Goal: Task Accomplishment & Management: Complete application form

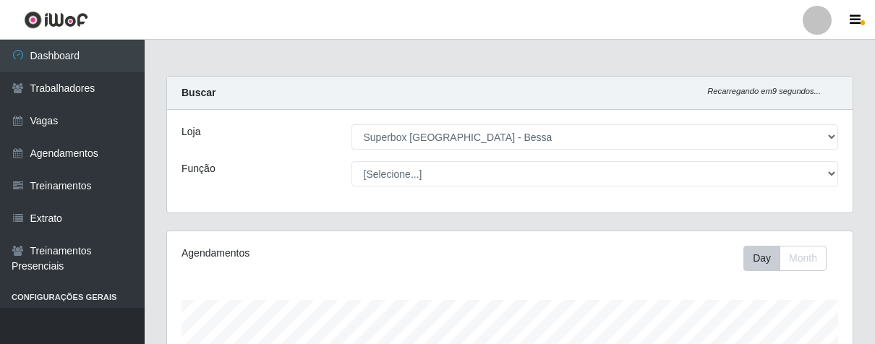
select select "206"
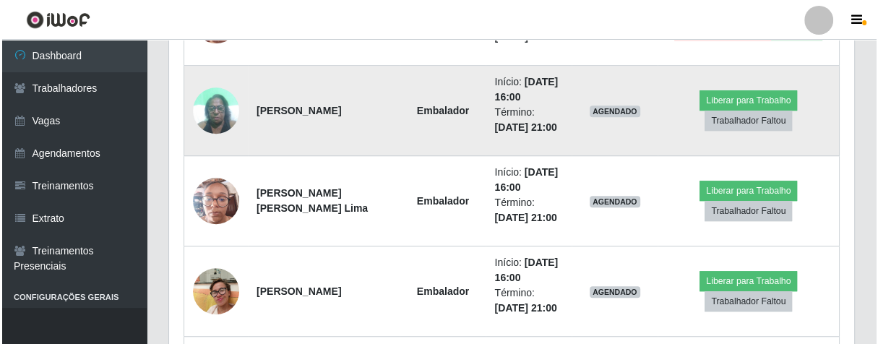
scroll to position [578, 0]
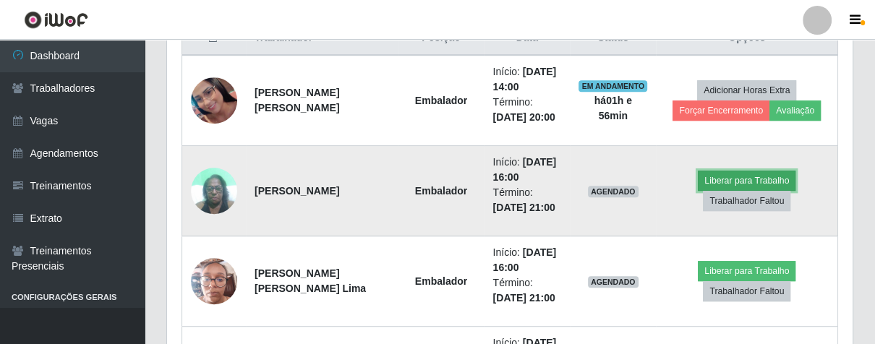
click at [721, 173] on button "Liberar para Trabalho" at bounding box center [746, 181] width 98 height 20
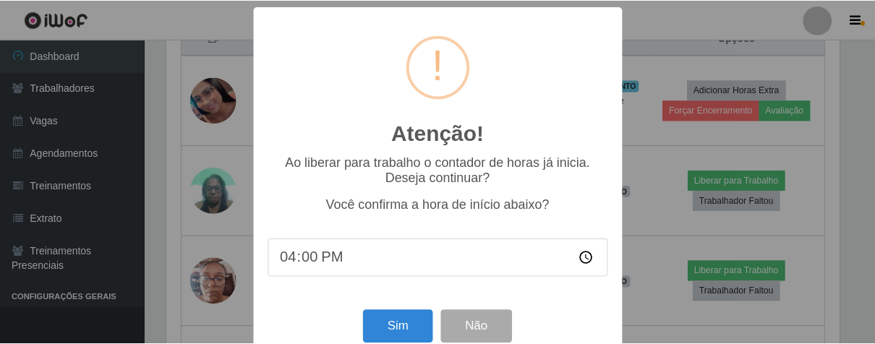
scroll to position [32, 0]
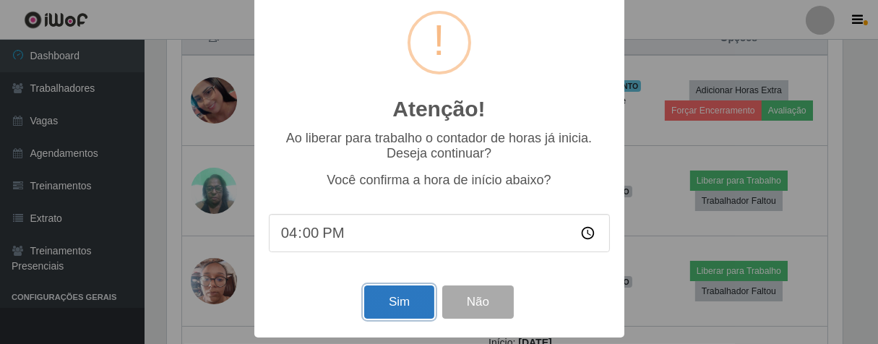
click at [390, 306] on button "Sim" at bounding box center [399, 303] width 70 height 34
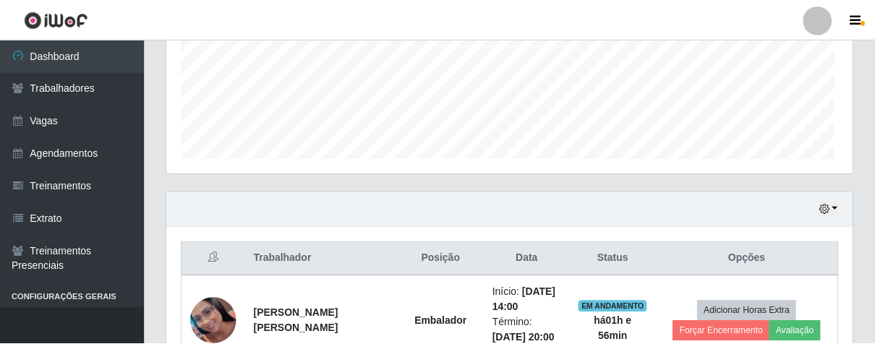
scroll to position [299, 677]
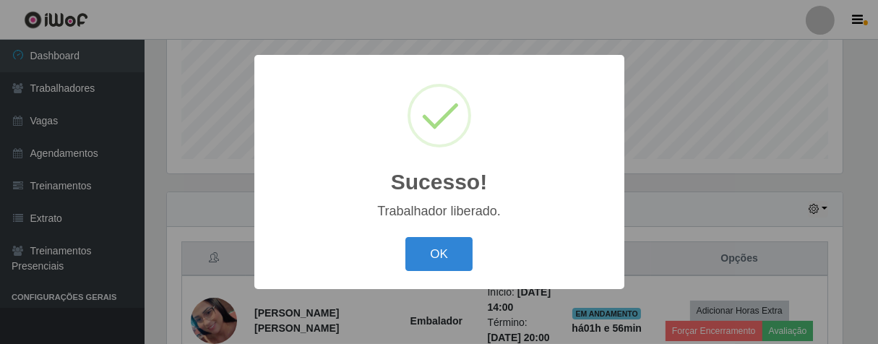
click at [405, 237] on button "OK" at bounding box center [438, 254] width 67 height 34
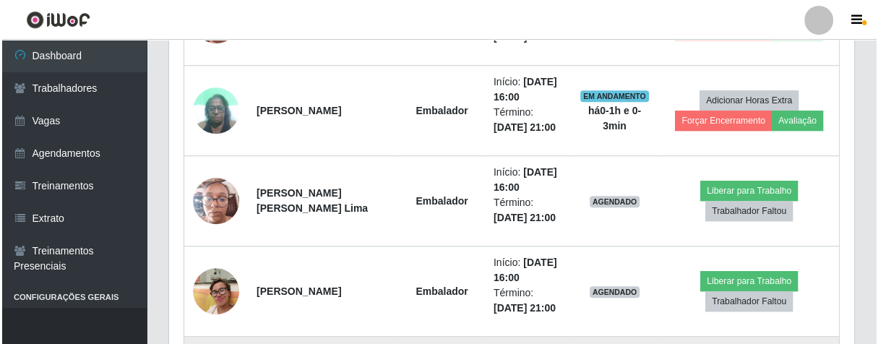
scroll to position [739, 0]
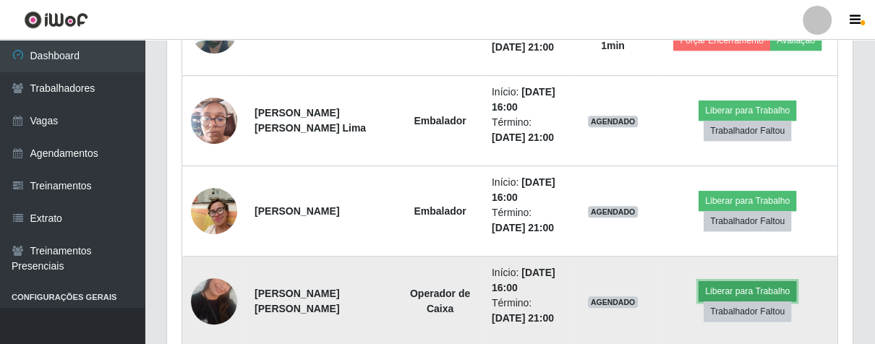
click at [780, 293] on button "Liberar para Trabalho" at bounding box center [747, 291] width 98 height 20
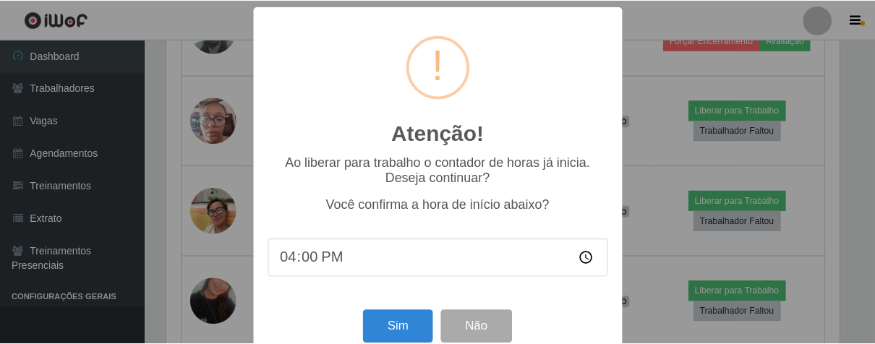
scroll to position [32, 0]
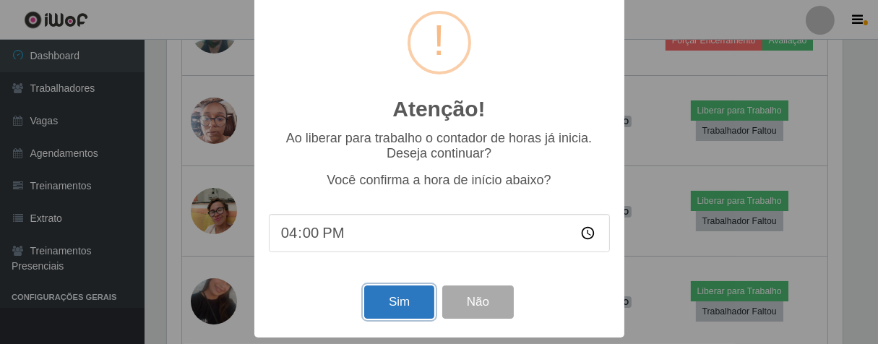
click at [414, 308] on button "Sim" at bounding box center [399, 303] width 70 height 34
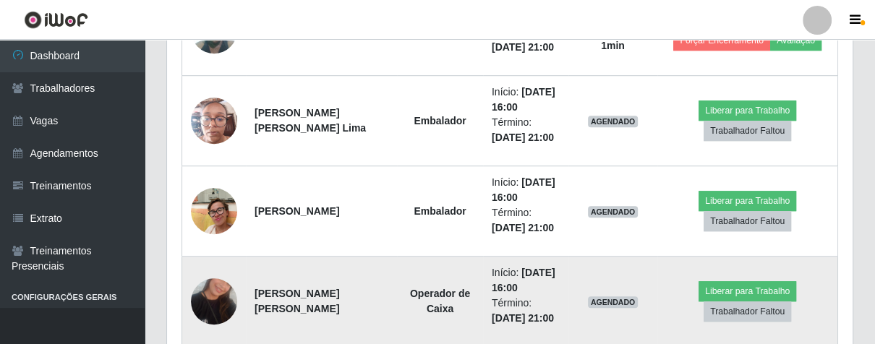
scroll to position [299, 677]
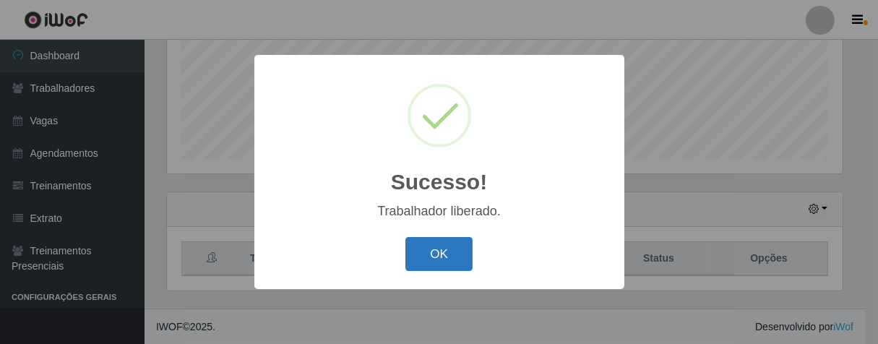
click at [449, 249] on button "OK" at bounding box center [438, 254] width 67 height 34
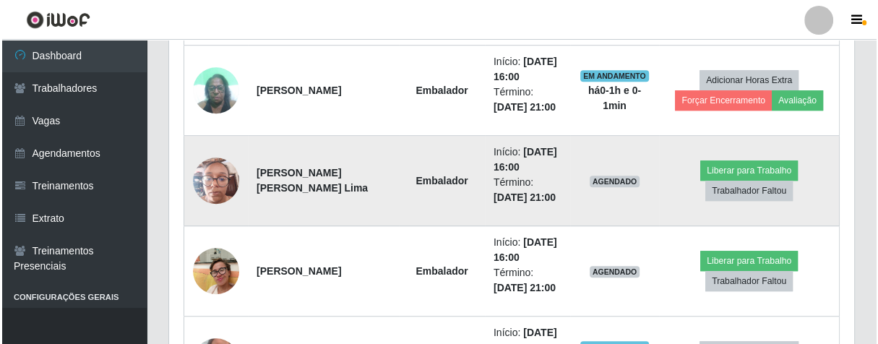
scroll to position [839, 0]
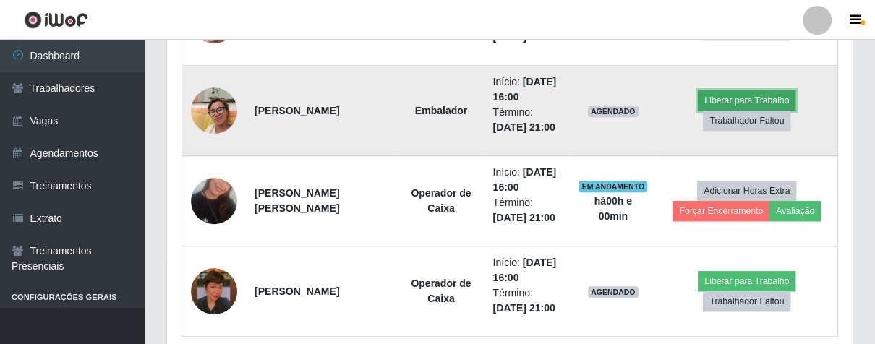
click at [709, 95] on button "Liberar para Trabalho" at bounding box center [746, 100] width 98 height 20
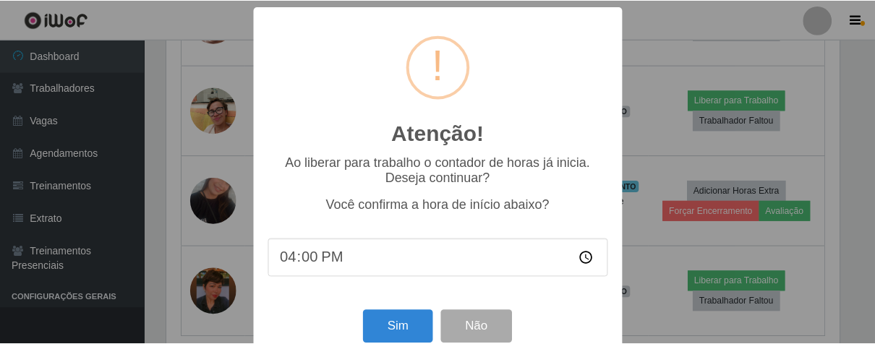
scroll to position [32, 0]
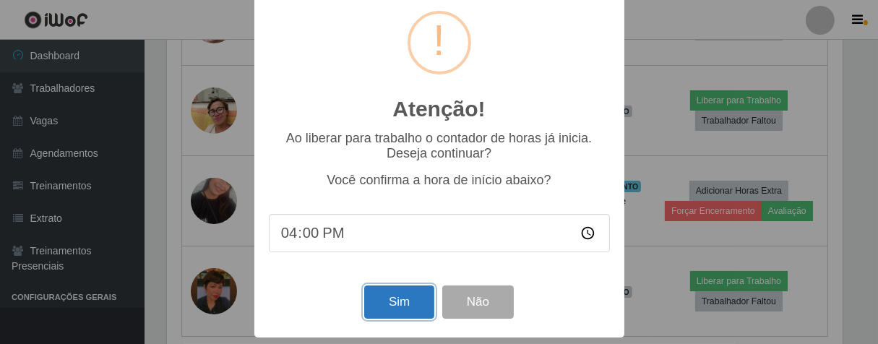
click at [397, 306] on button "Sim" at bounding box center [399, 303] width 70 height 34
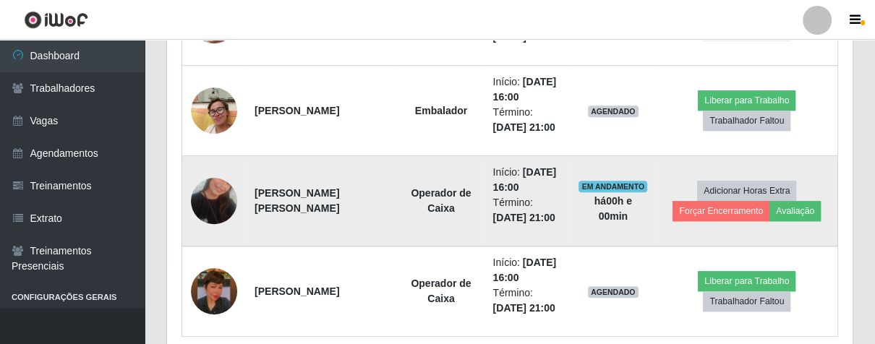
scroll to position [299, 677]
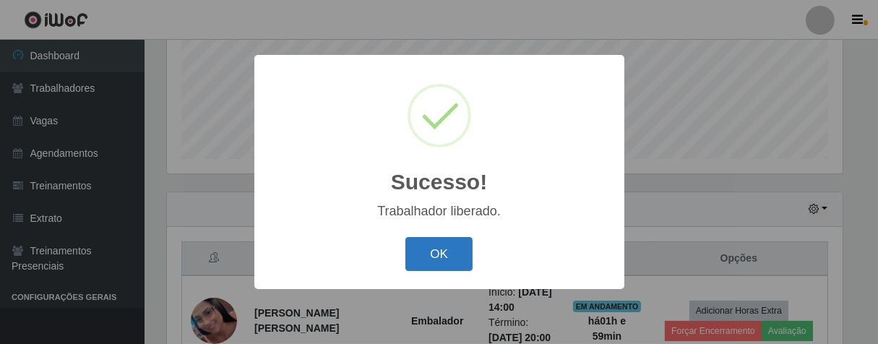
click at [429, 241] on button "OK" at bounding box center [438, 254] width 67 height 34
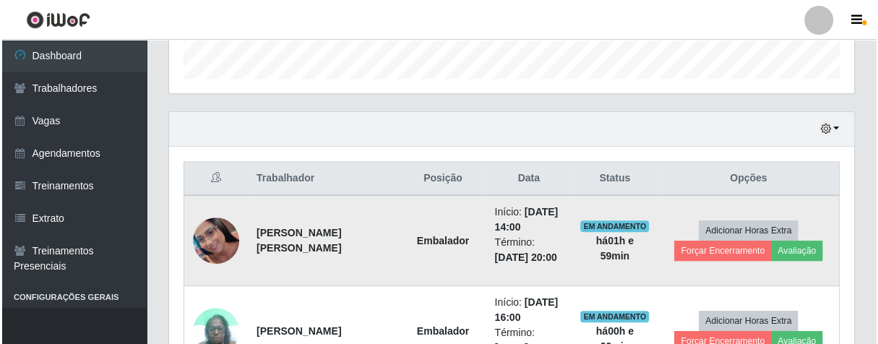
scroll to position [598, 0]
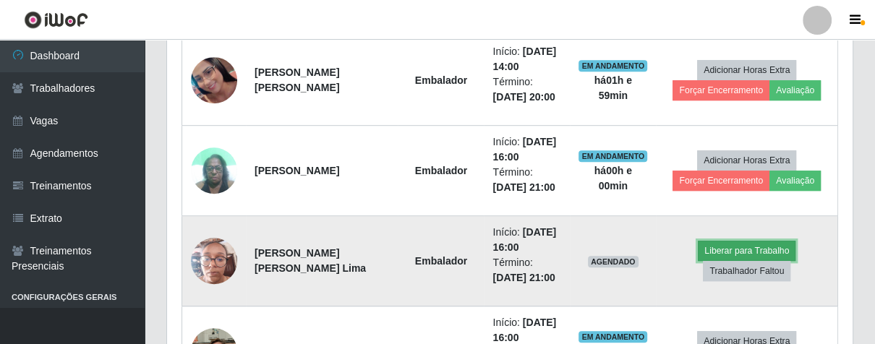
click at [711, 247] on button "Liberar para Trabalho" at bounding box center [746, 251] width 98 height 20
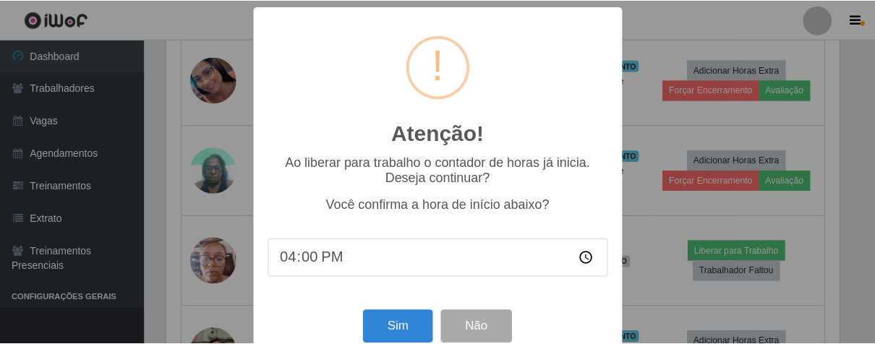
scroll to position [299, 677]
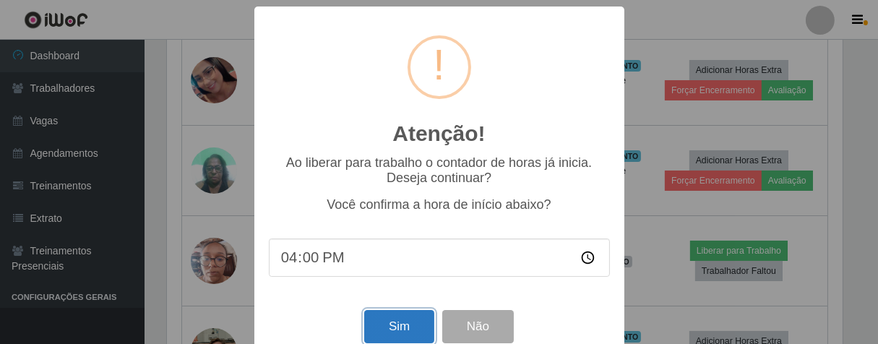
click at [375, 325] on button "Sim" at bounding box center [399, 327] width 70 height 34
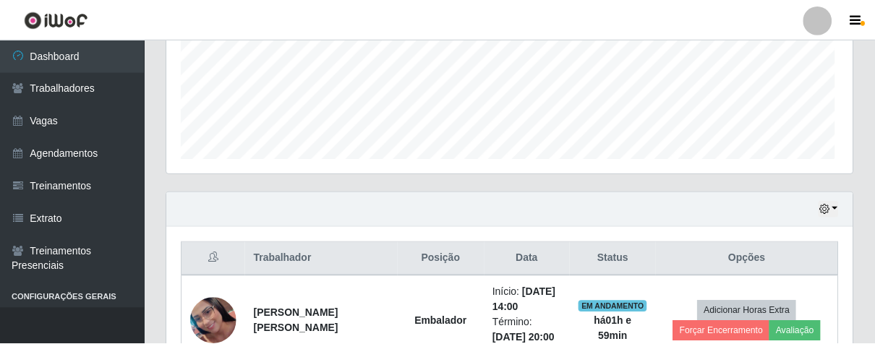
scroll to position [722484, 722108]
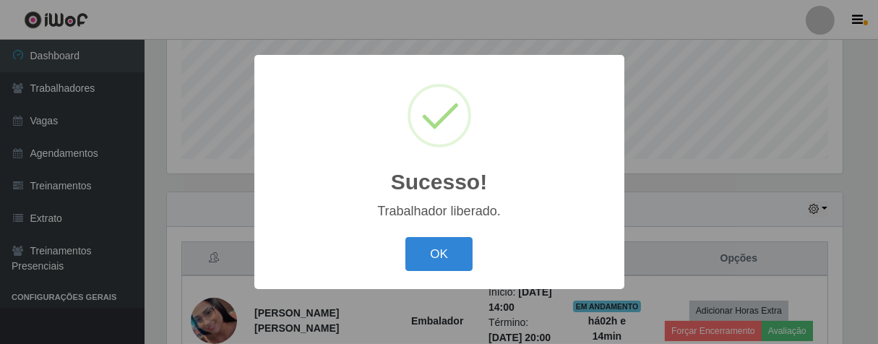
click at [405, 237] on button "OK" at bounding box center [438, 254] width 67 height 34
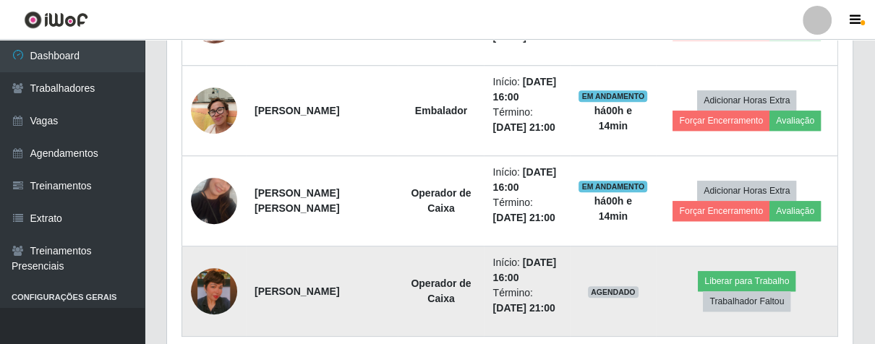
scroll to position [899, 0]
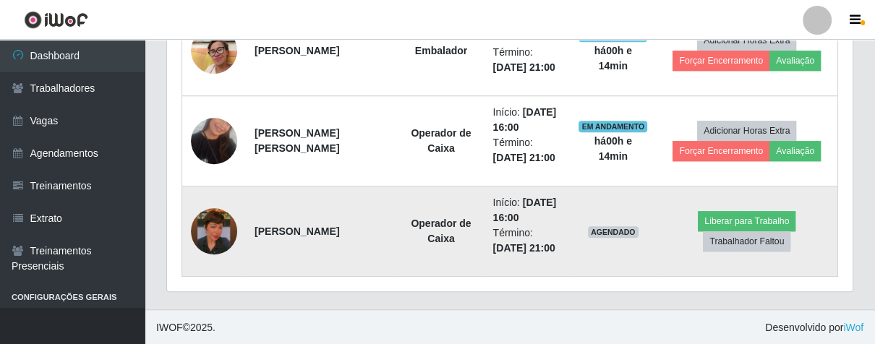
click at [224, 231] on img at bounding box center [214, 231] width 46 height 82
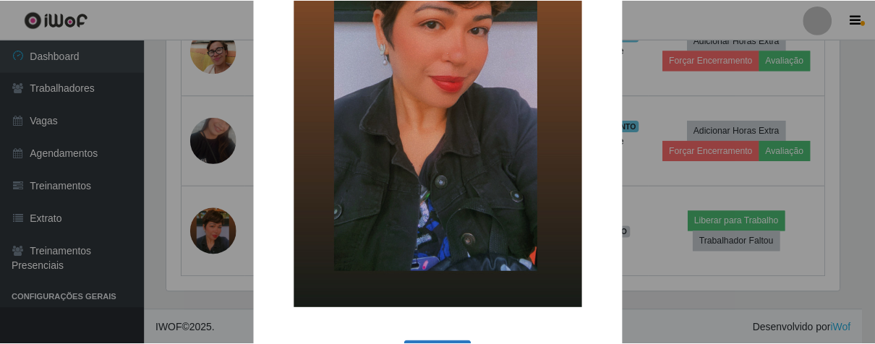
scroll to position [296, 0]
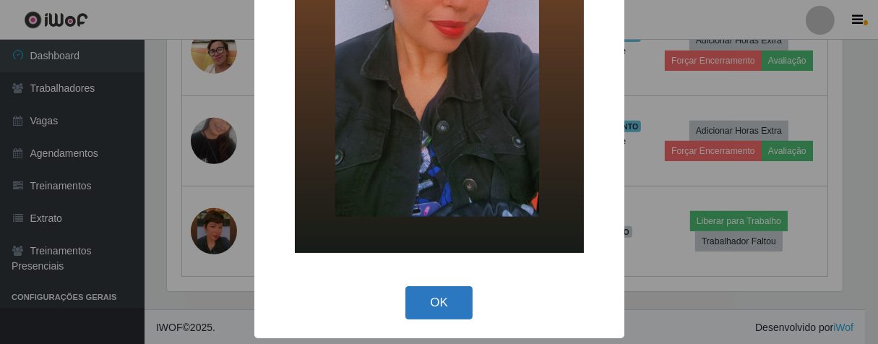
click at [445, 296] on button "OK" at bounding box center [438, 303] width 67 height 34
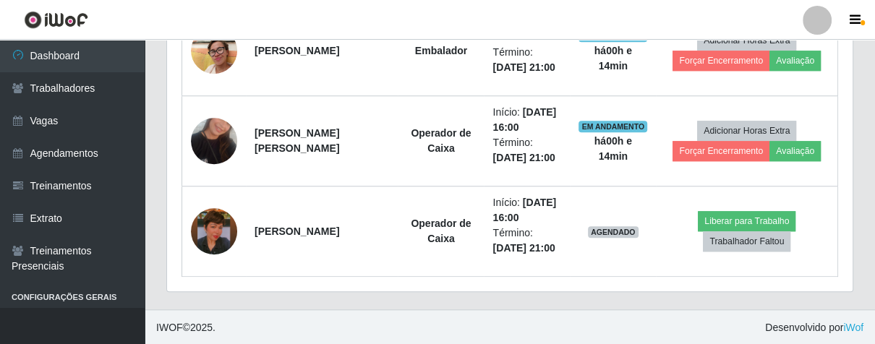
scroll to position [819, 0]
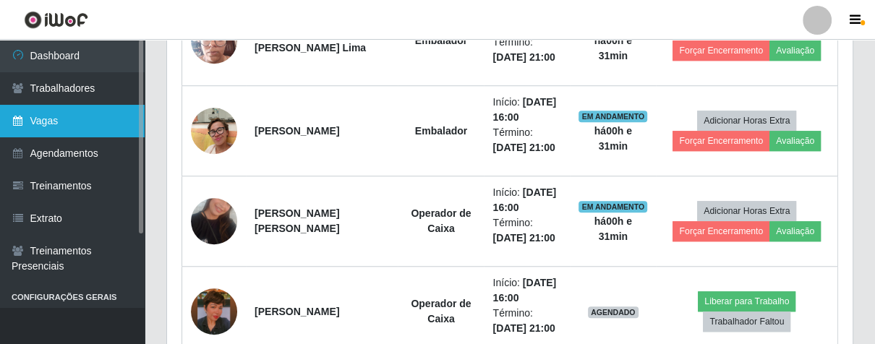
click at [82, 129] on link "Vagas" at bounding box center [72, 121] width 145 height 33
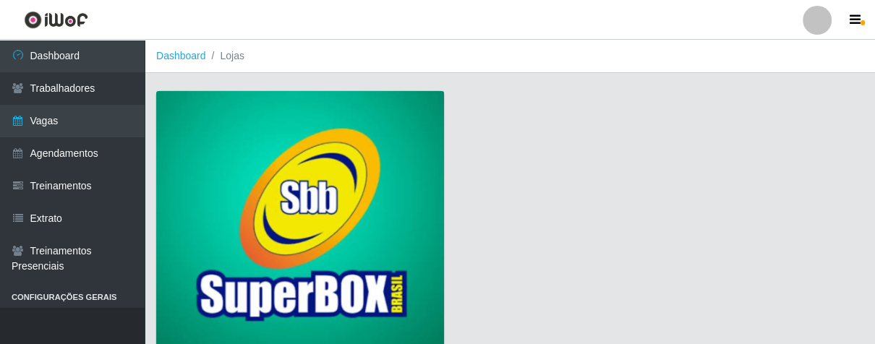
scroll to position [110, 0]
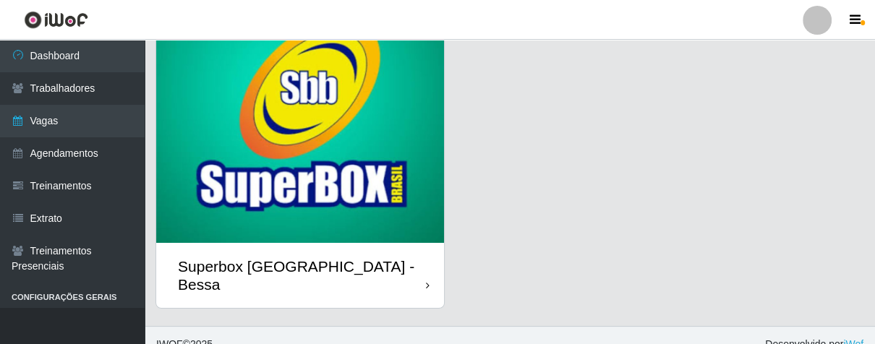
click at [389, 256] on div "Superbox [GEOGRAPHIC_DATA] - Bessa" at bounding box center [300, 275] width 288 height 65
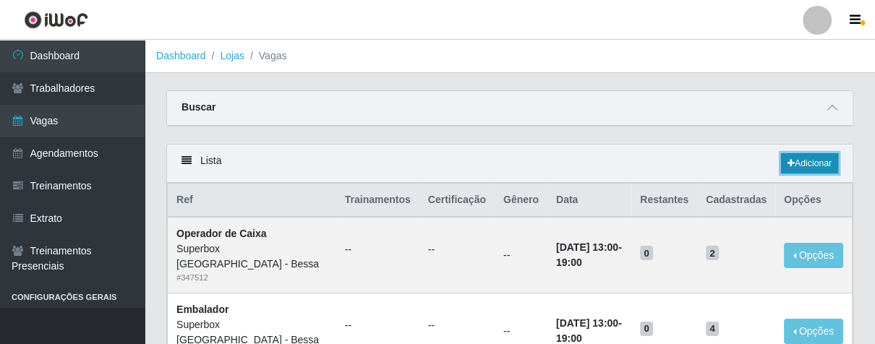
click at [783, 163] on link "Adicionar" at bounding box center [809, 163] width 57 height 20
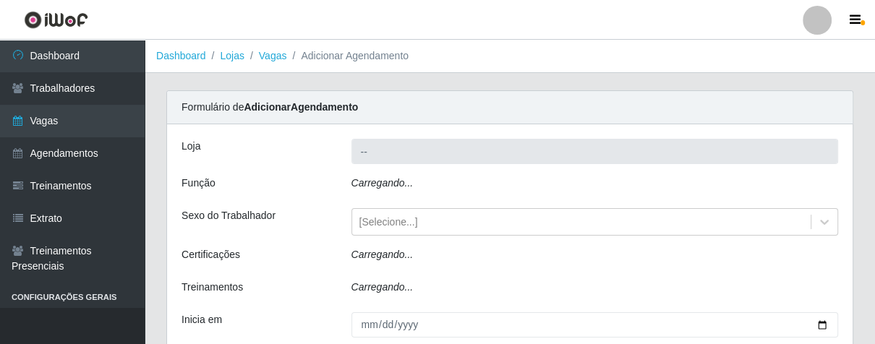
type input "Superbox [GEOGRAPHIC_DATA] - Bessa"
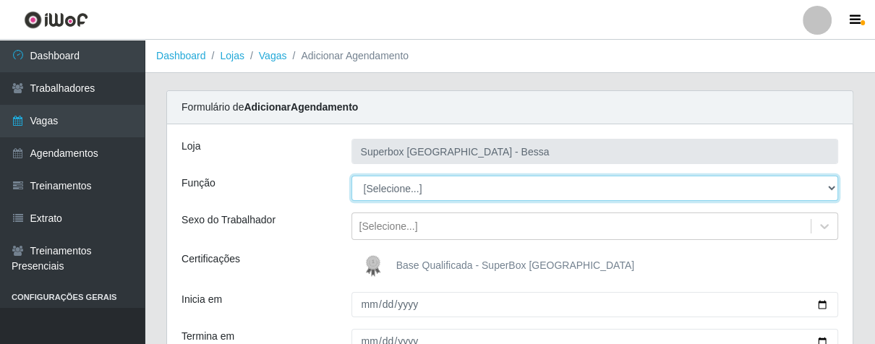
click at [403, 194] on select "[Selecione...] ASG ASG + ASG ++ Embalador Embalador + Embalador ++ Operador de …" at bounding box center [594, 188] width 487 height 25
select select "1"
click at [351, 176] on select "[Selecione...] ASG ASG + ASG ++ Embalador Embalador + Embalador ++ Operador de …" at bounding box center [594, 188] width 487 height 25
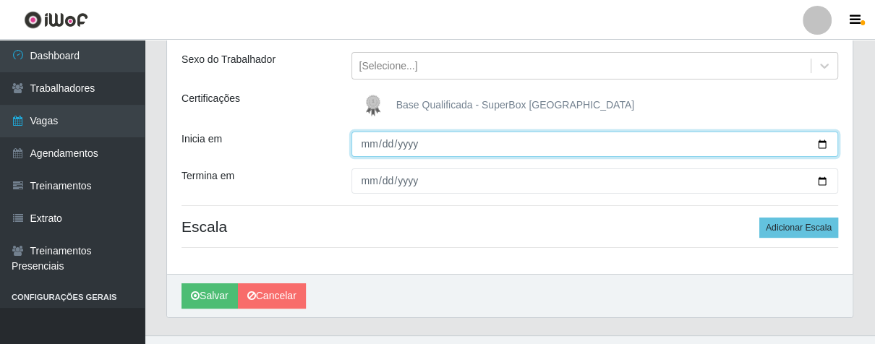
click at [364, 142] on input "Inicia em" at bounding box center [594, 144] width 487 height 25
type input "[DATE]"
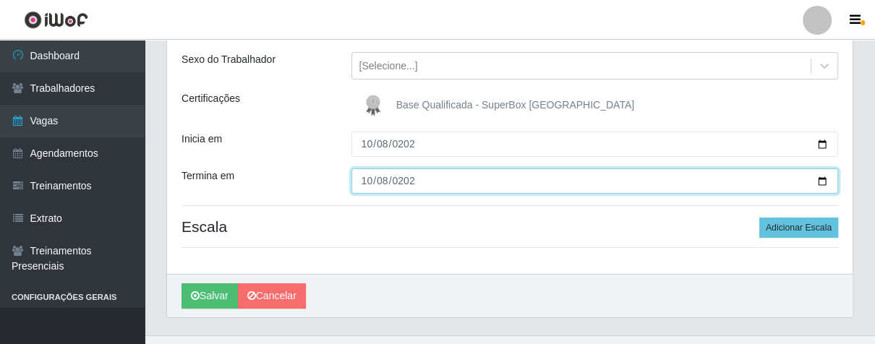
type input "[DATE]"
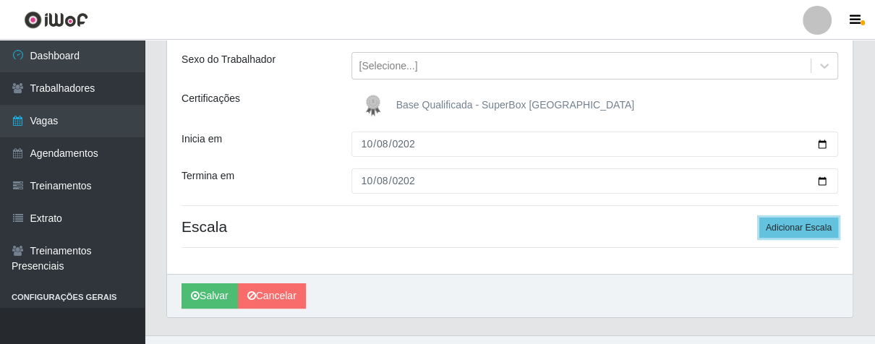
click at [792, 237] on div "Loja Superbox [GEOGRAPHIC_DATA] - Bessa Função [Selecione...] ASG ASG + ASG ++ …" at bounding box center [509, 119] width 685 height 310
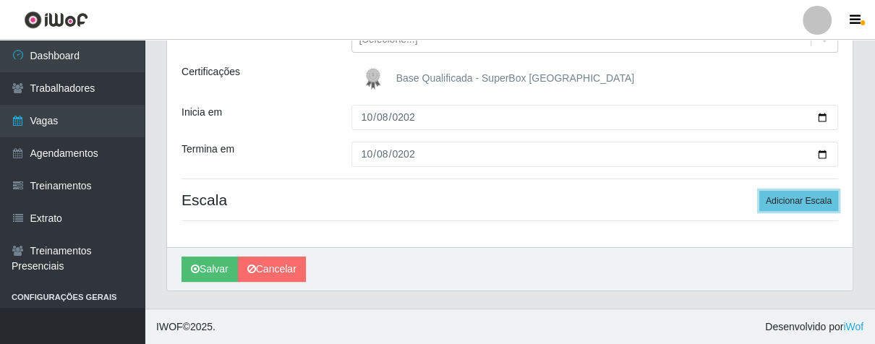
drag, startPoint x: 786, startPoint y: 193, endPoint x: 730, endPoint y: 205, distance: 57.7
click at [786, 193] on button "Adicionar Escala" at bounding box center [798, 201] width 79 height 20
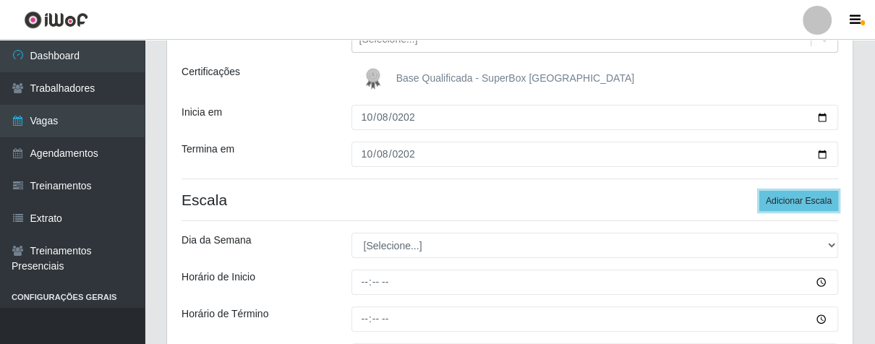
scroll to position [347, 0]
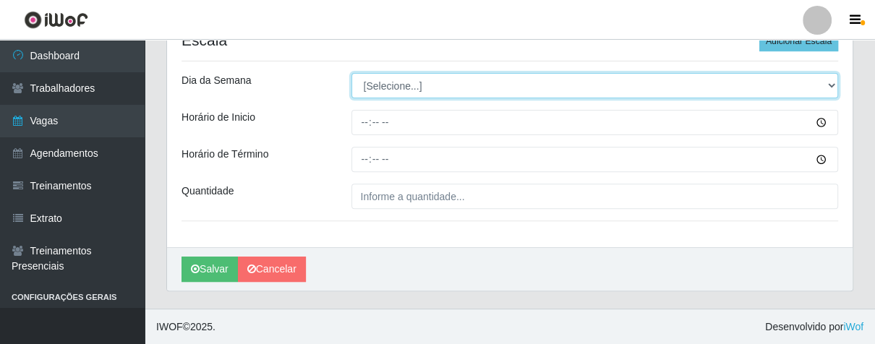
click at [434, 75] on select "[Selecione...] Segunda Terça Quarta Quinta Sexta Sábado Domingo" at bounding box center [594, 85] width 487 height 25
select select "3"
click at [351, 73] on select "[Selecione...] Segunda Terça Quarta Quinta Sexta Sábado Domingo" at bounding box center [594, 85] width 487 height 25
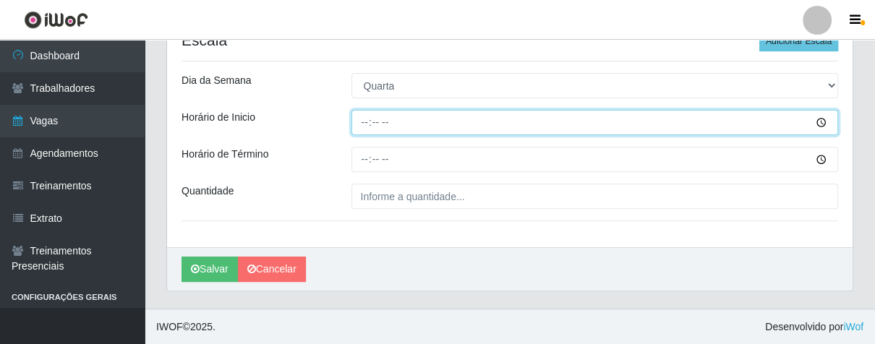
click at [362, 124] on input "Horário de Inicio" at bounding box center [594, 122] width 487 height 25
type input "07:00"
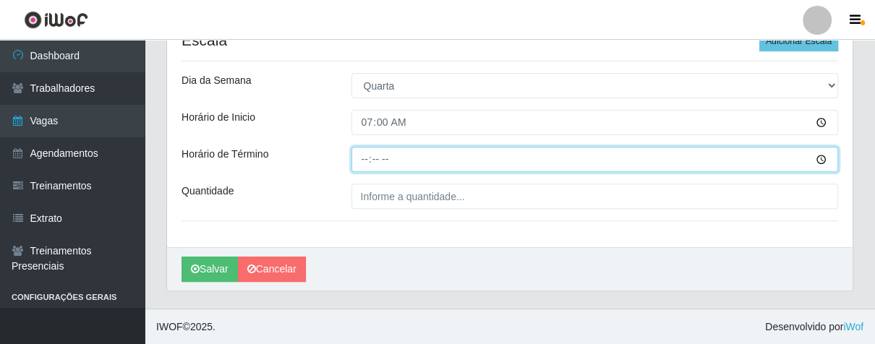
type input "13:00"
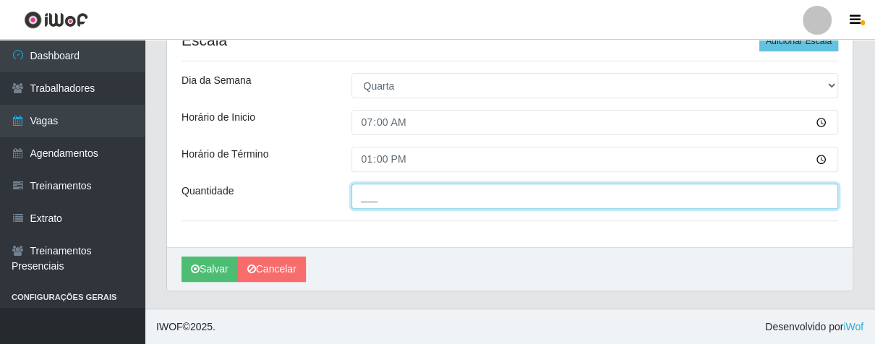
click at [387, 192] on input "___" at bounding box center [594, 196] width 487 height 25
type input "01_"
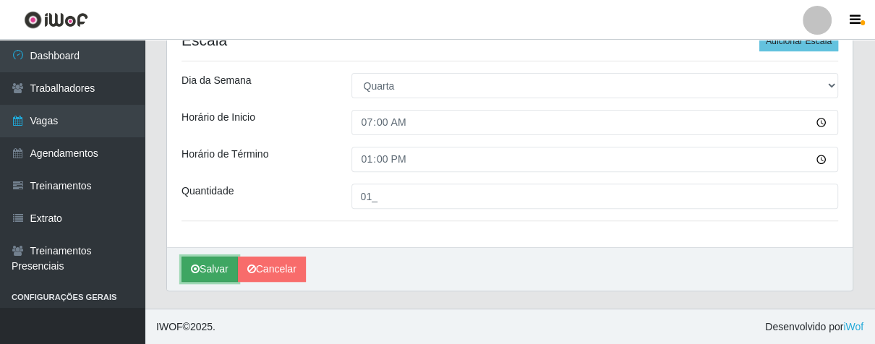
click at [218, 259] on button "Salvar" at bounding box center [209, 269] width 56 height 25
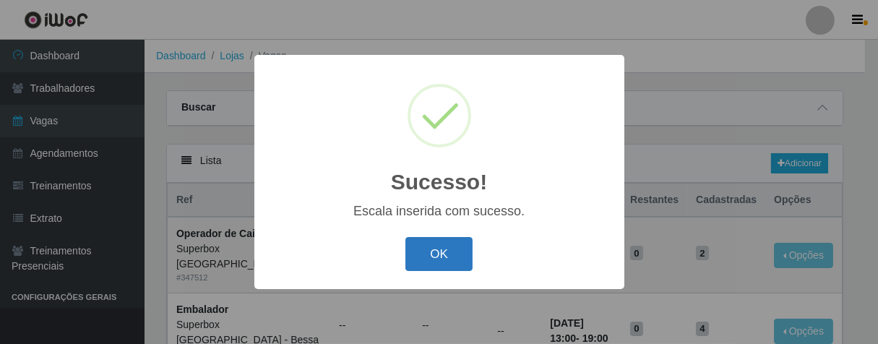
click at [450, 259] on button "OK" at bounding box center [438, 254] width 67 height 34
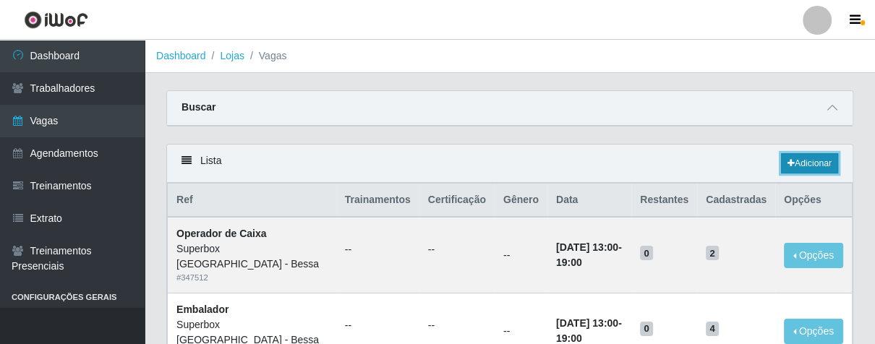
click at [791, 160] on icon at bounding box center [790, 163] width 7 height 9
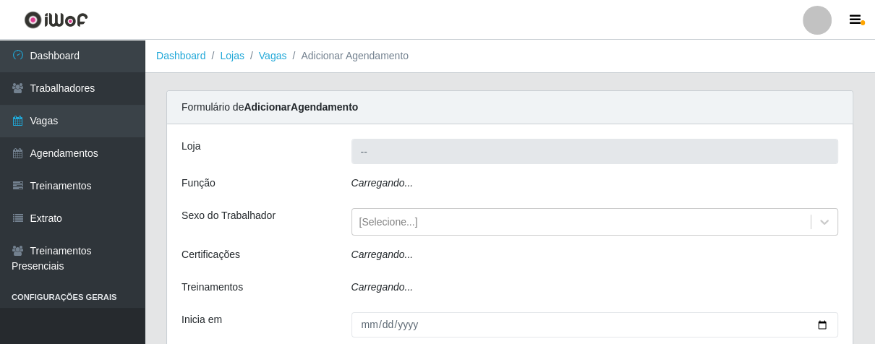
type input "Superbox [GEOGRAPHIC_DATA] - Bessa"
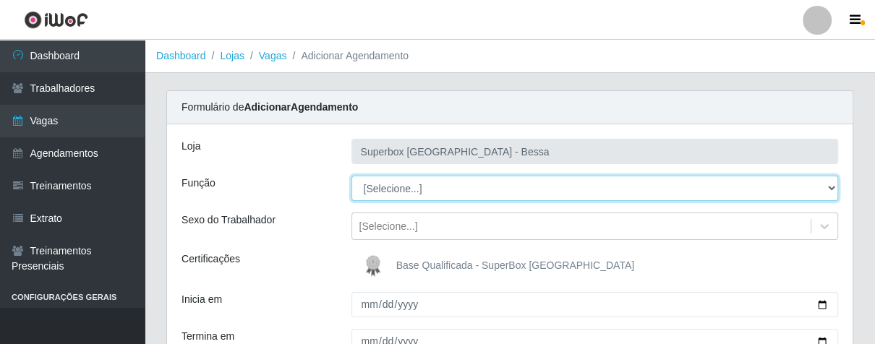
click at [420, 182] on select "[Selecione...] ASG ASG + ASG ++ Embalador Embalador + Embalador ++ Operador de …" at bounding box center [594, 188] width 487 height 25
click at [351, 176] on select "[Selecione...] ASG ASG + ASG ++ Embalador Embalador + Embalador ++ Operador de …" at bounding box center [594, 188] width 487 height 25
click at [447, 178] on select "[Selecione...] ASG ASG + ASG ++ Embalador Embalador + Embalador ++ Operador de …" at bounding box center [594, 188] width 487 height 25
select select "1"
click at [351, 176] on select "[Selecione...] ASG ASG + ASG ++ Embalador Embalador + Embalador ++ Operador de …" at bounding box center [594, 188] width 487 height 25
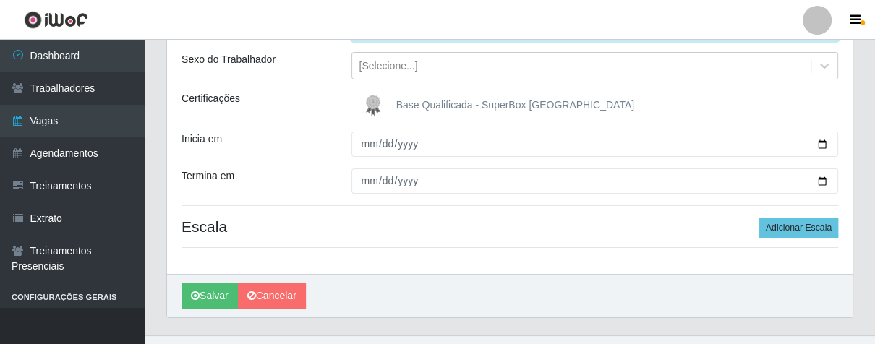
scroll to position [187, 0]
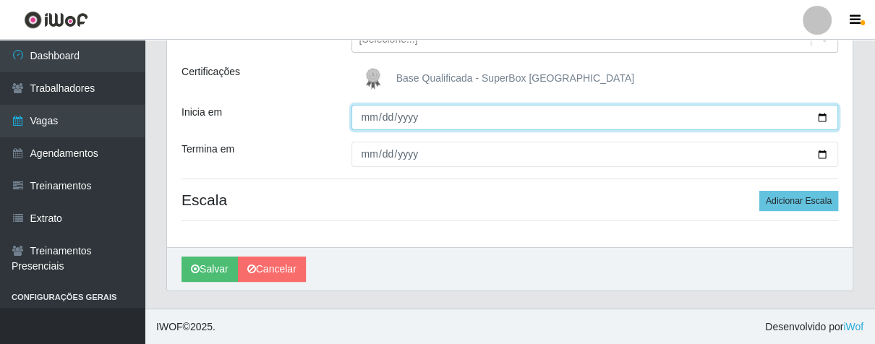
click at [368, 119] on input "Inicia em" at bounding box center [594, 117] width 487 height 25
type input "[DATE]"
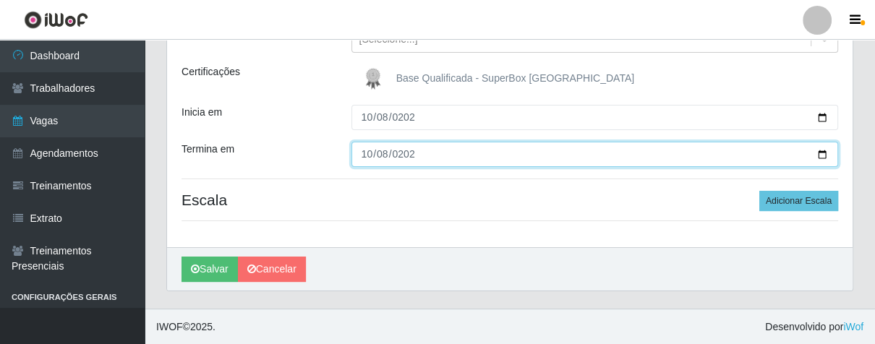
type input "[DATE]"
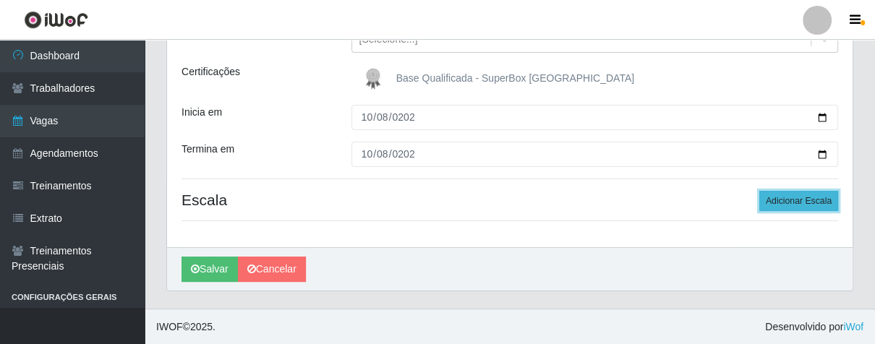
click at [778, 198] on button "Adicionar Escala" at bounding box center [798, 201] width 79 height 20
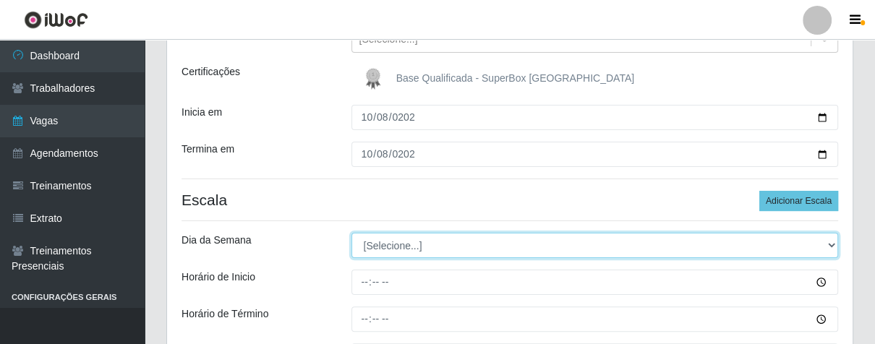
click at [429, 237] on select "[Selecione...] Segunda Terça Quarta Quinta Sexta Sábado Domingo" at bounding box center [594, 245] width 487 height 25
select select "3"
click at [351, 233] on select "[Selecione...] Segunda Terça Quarta Quinta Sexta Sábado Domingo" at bounding box center [594, 245] width 487 height 25
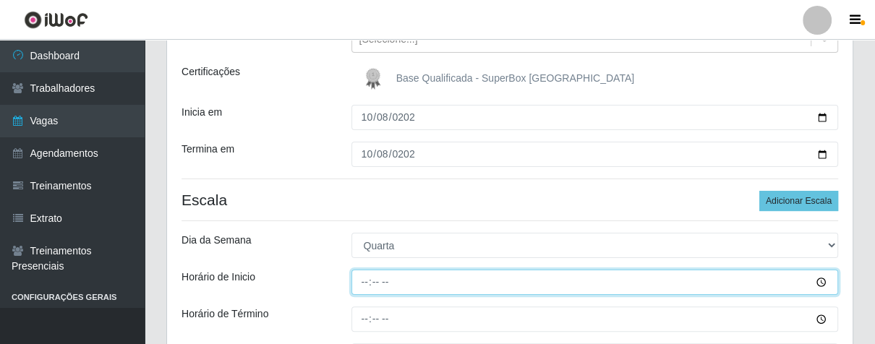
click at [368, 279] on input "Horário de Inicio" at bounding box center [594, 282] width 487 height 25
type input "14:00"
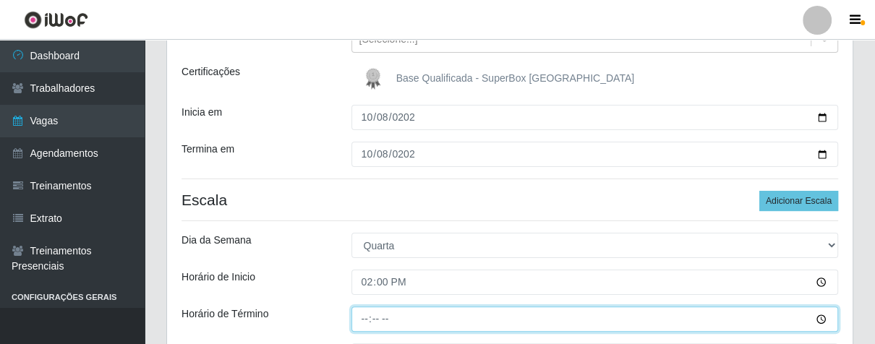
type input "20:00"
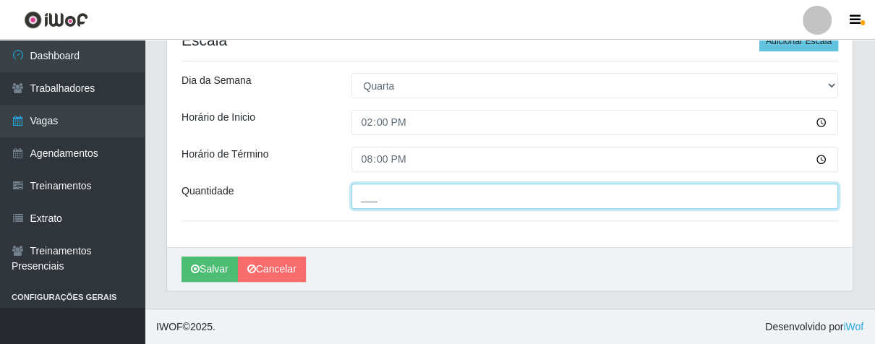
click at [366, 199] on input "___" at bounding box center [594, 196] width 487 height 25
type input "01_"
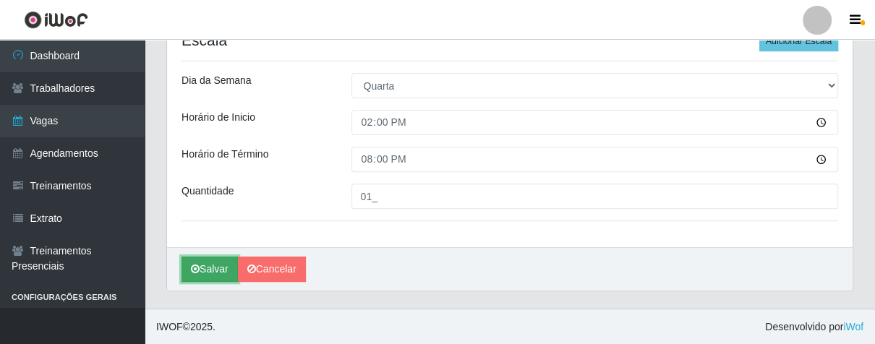
click at [226, 267] on button "Salvar" at bounding box center [209, 269] width 56 height 25
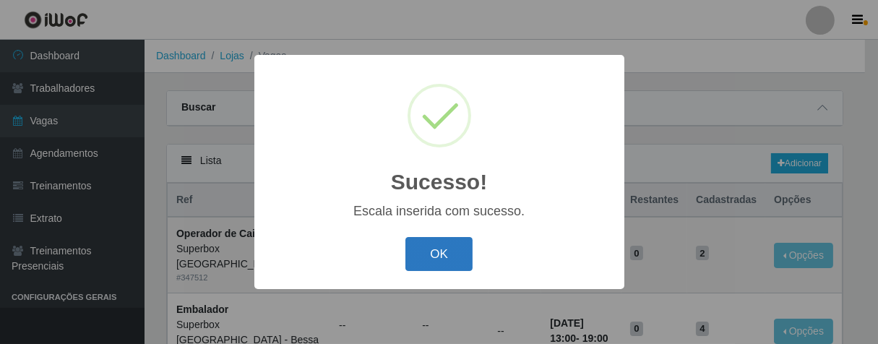
click at [446, 250] on button "OK" at bounding box center [438, 254] width 67 height 34
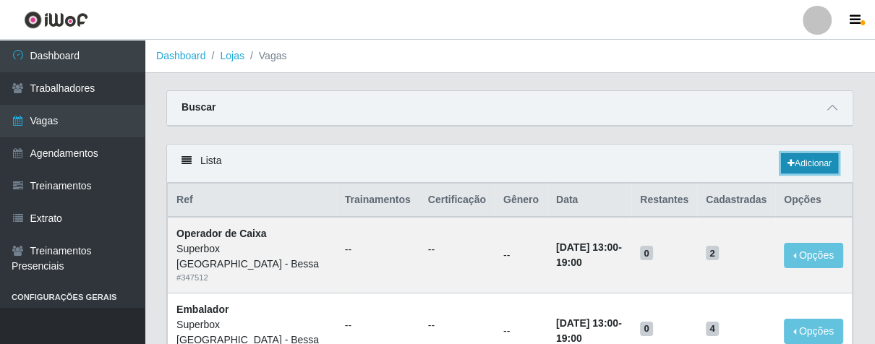
click at [781, 163] on link "Adicionar" at bounding box center [809, 163] width 57 height 20
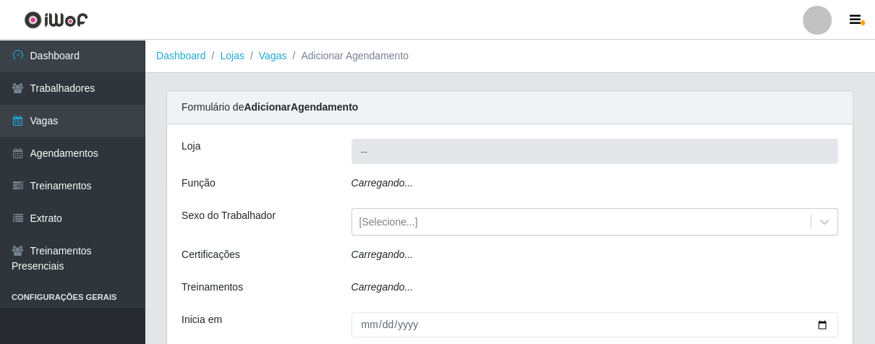
type input "Superbox [GEOGRAPHIC_DATA] - Bessa"
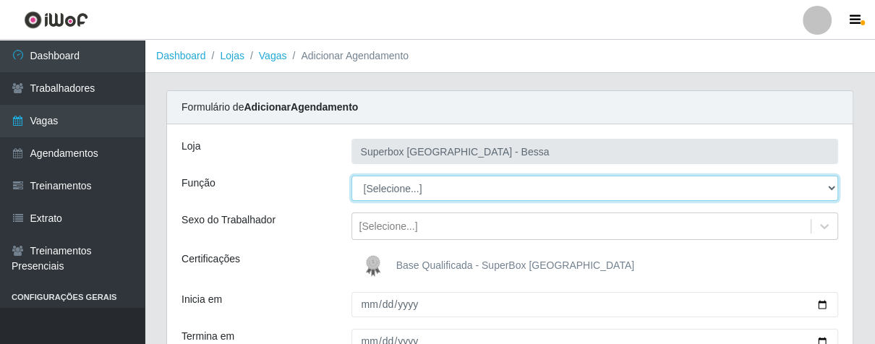
click at [473, 179] on select "[Selecione...] ASG ASG + ASG ++ Embalador Embalador + Embalador ++ Operador de …" at bounding box center [594, 188] width 487 height 25
select select "1"
click at [351, 176] on select "[Selecione...] ASG ASG + ASG ++ Embalador Embalador + Embalador ++ Operador de …" at bounding box center [594, 188] width 487 height 25
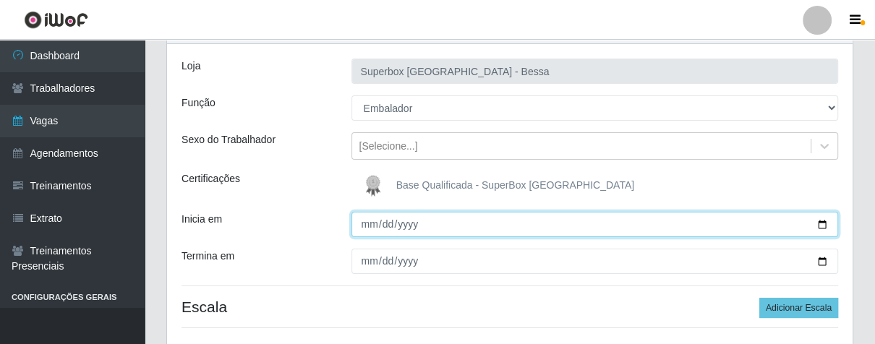
click at [369, 220] on input "Inicia em" at bounding box center [594, 224] width 487 height 25
type input "[DATE]"
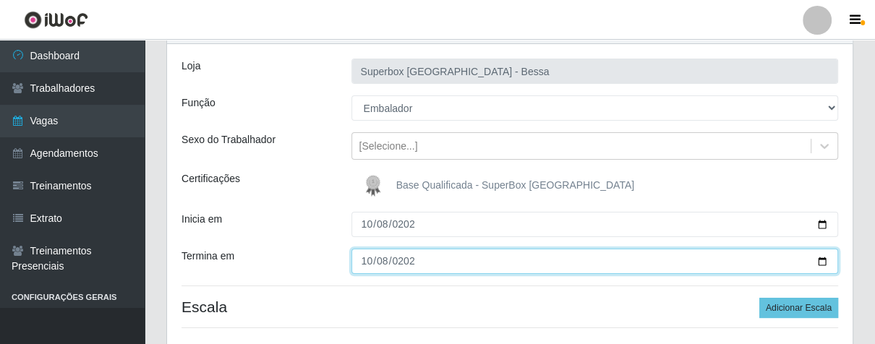
type input "[DATE]"
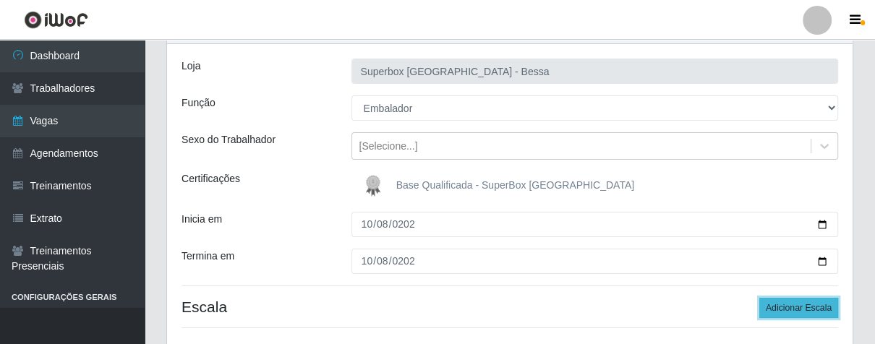
click at [801, 301] on button "Adicionar Escala" at bounding box center [798, 308] width 79 height 20
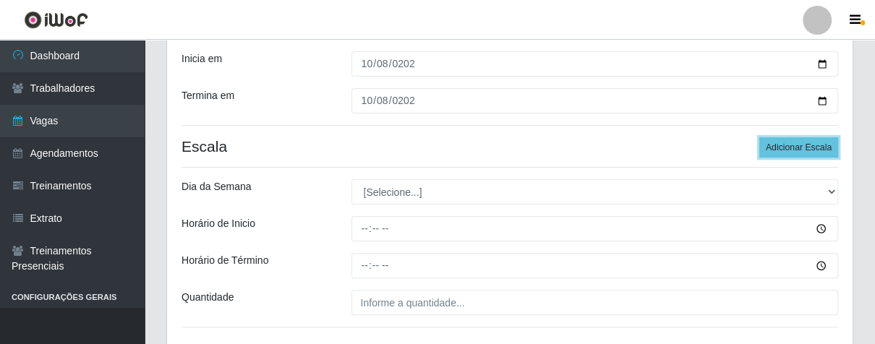
scroll to position [321, 0]
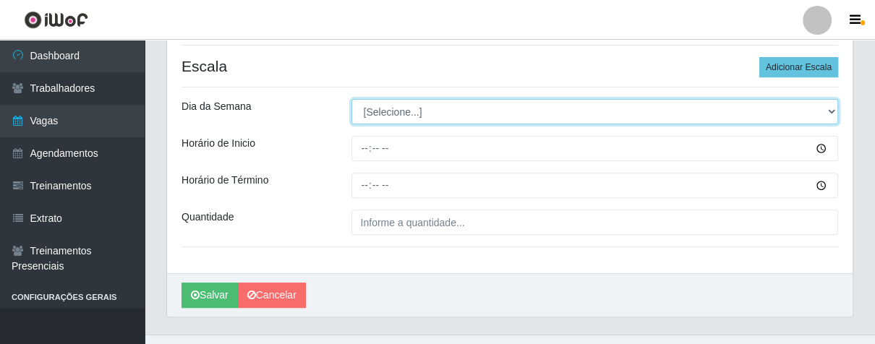
click at [437, 110] on select "[Selecione...] Segunda Terça Quarta Quinta Sexta Sábado Domingo" at bounding box center [594, 111] width 487 height 25
select select "3"
click at [351, 99] on select "[Selecione...] Segunda Terça Quarta Quinta Sexta Sábado Domingo" at bounding box center [594, 111] width 487 height 25
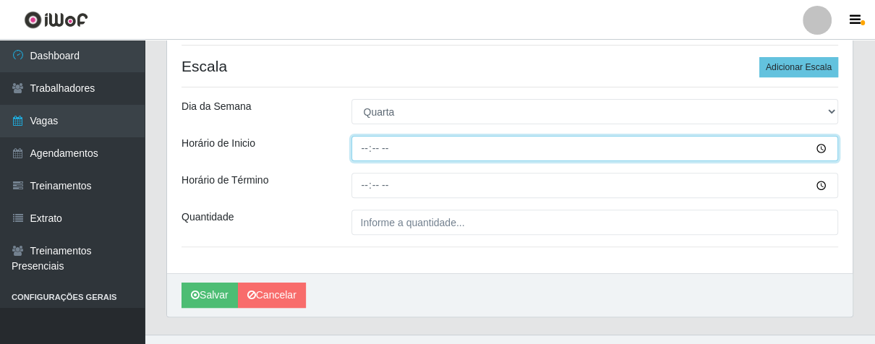
click at [361, 147] on input "Horário de Inicio" at bounding box center [594, 148] width 487 height 25
type input "16:00"
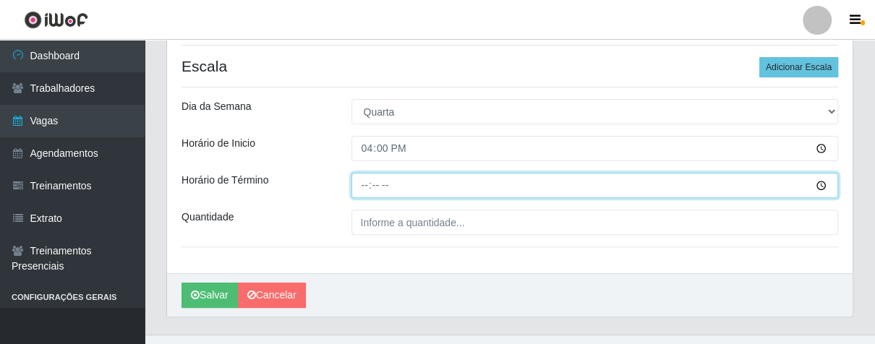
type input "21:00"
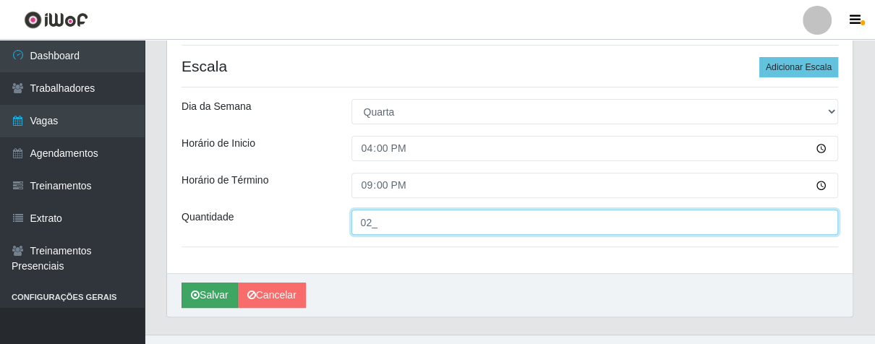
type input "02_"
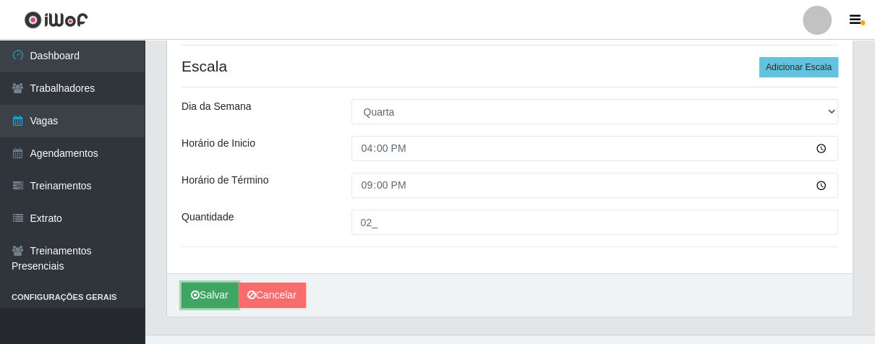
click at [222, 286] on button "Salvar" at bounding box center [209, 295] width 56 height 25
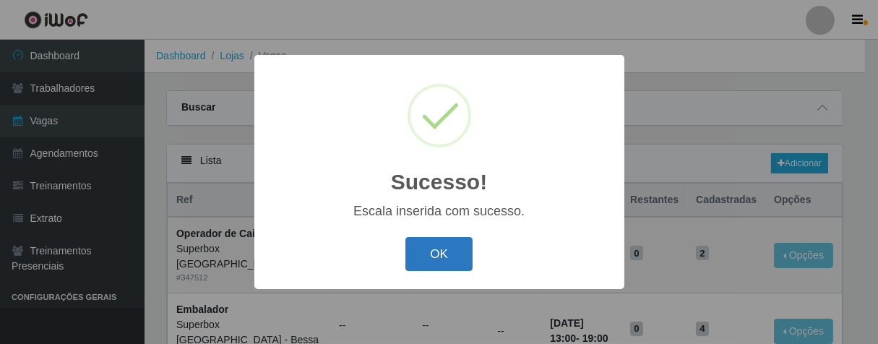
click at [436, 251] on button "OK" at bounding box center [438, 254] width 67 height 34
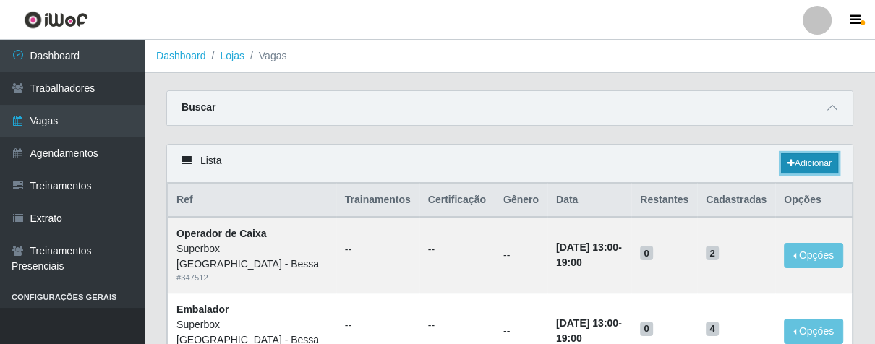
click at [789, 160] on icon at bounding box center [790, 163] width 7 height 9
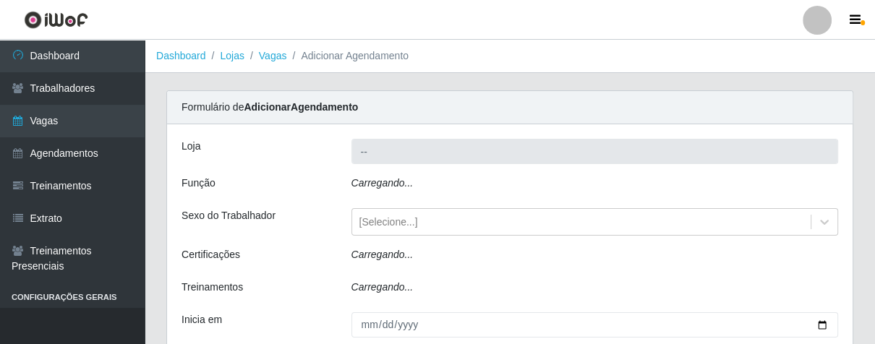
type input "Superbox [GEOGRAPHIC_DATA] - Bessa"
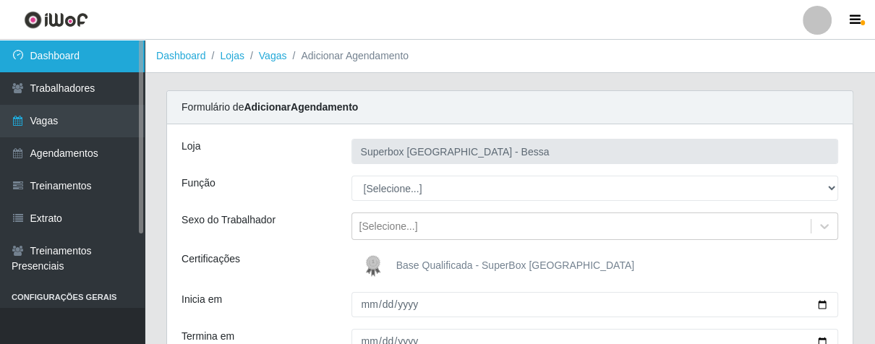
click at [100, 48] on link "Dashboard" at bounding box center [72, 56] width 145 height 33
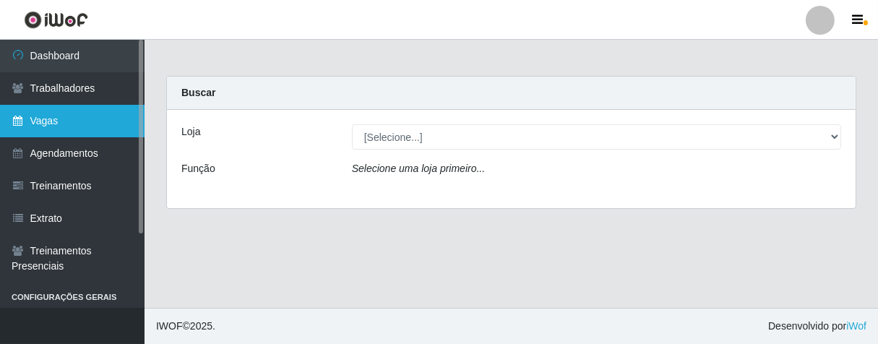
click at [108, 120] on link "Vagas" at bounding box center [72, 121] width 145 height 33
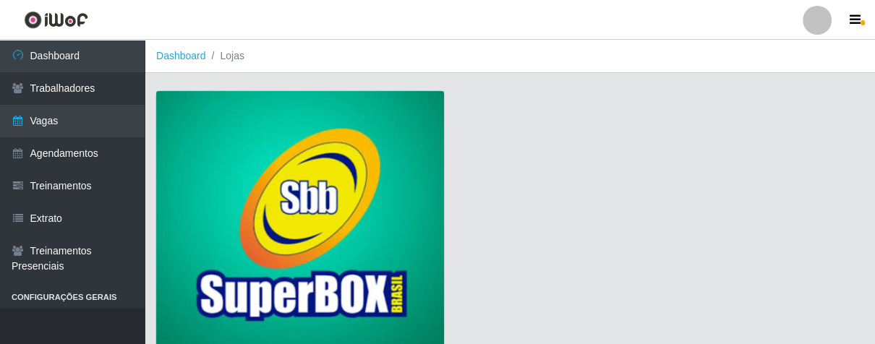
scroll to position [110, 0]
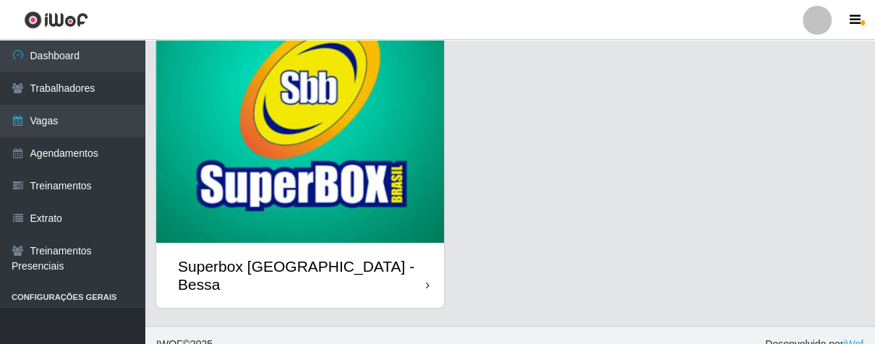
click at [429, 270] on div "Superbox [GEOGRAPHIC_DATA] - Bessa" at bounding box center [300, 275] width 288 height 65
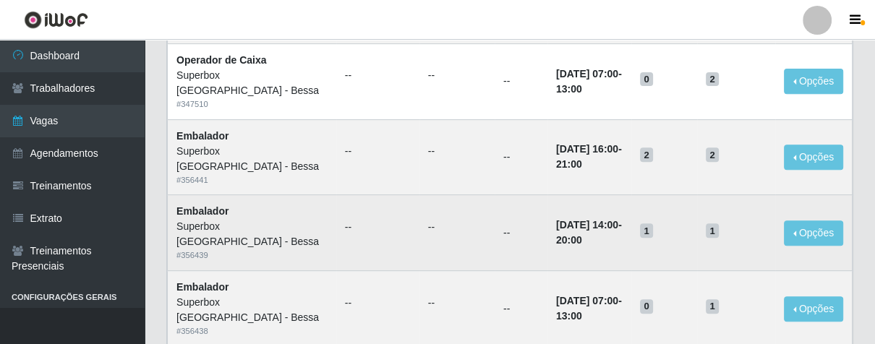
scroll to position [80, 0]
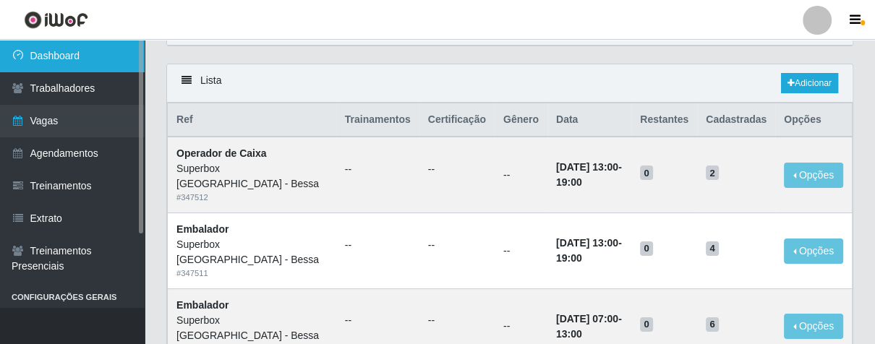
click at [90, 60] on link "Dashboard" at bounding box center [72, 56] width 145 height 33
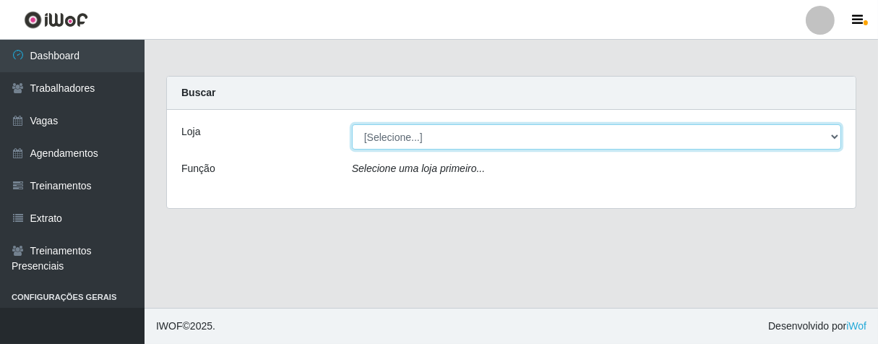
click at [507, 137] on select "[Selecione...] Superbox [GEOGRAPHIC_DATA] - Bessa" at bounding box center [596, 136] width 489 height 25
select select "206"
click at [352, 124] on select "[Selecione...] Superbox [GEOGRAPHIC_DATA] - Bessa" at bounding box center [596, 136] width 489 height 25
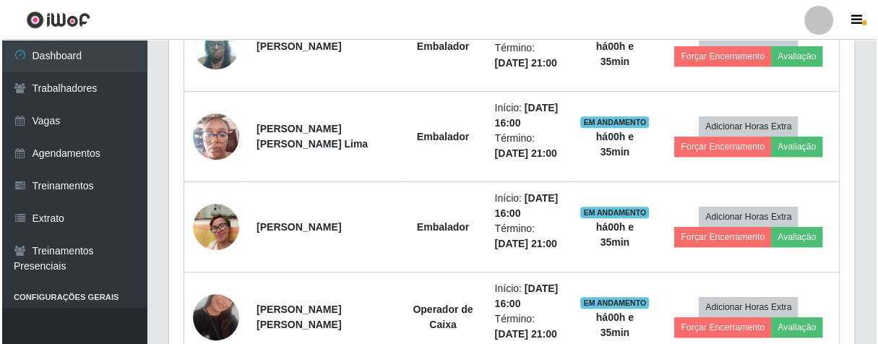
scroll to position [883, 0]
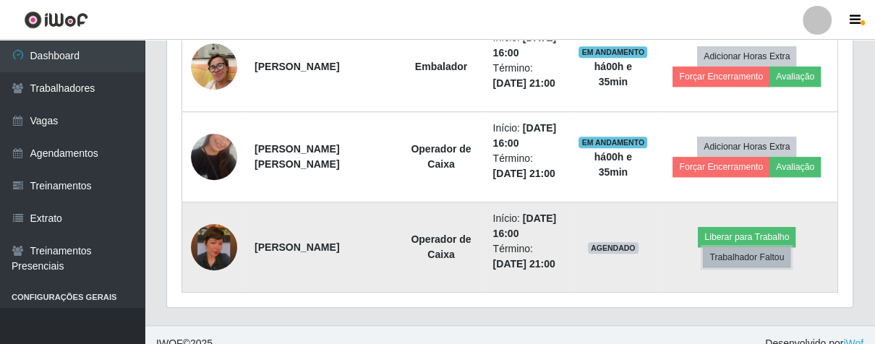
click at [745, 251] on button "Trabalhador Faltou" at bounding box center [746, 257] width 87 height 20
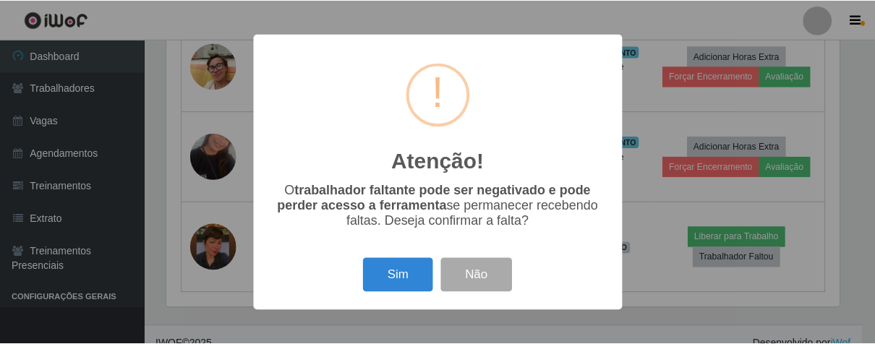
scroll to position [299, 677]
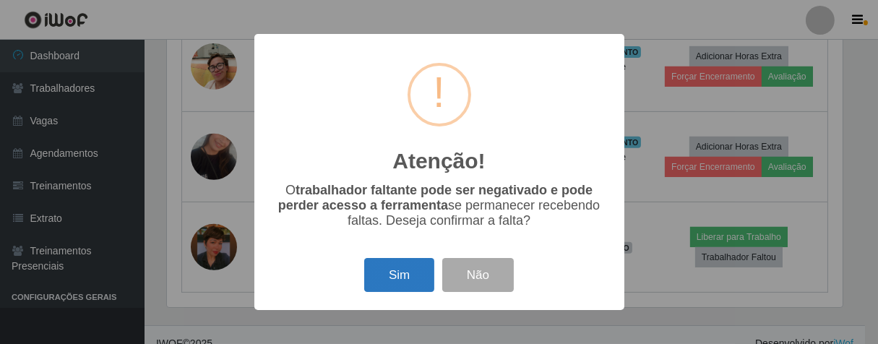
click at [390, 283] on button "Sim" at bounding box center [399, 275] width 70 height 34
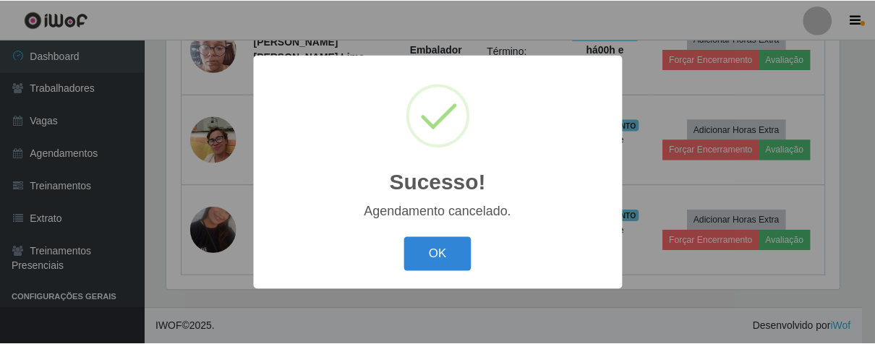
scroll to position [809, 0]
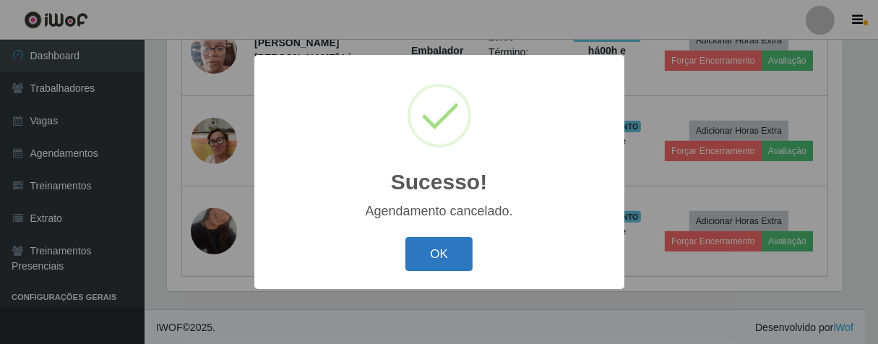
click at [415, 257] on button "OK" at bounding box center [438, 254] width 67 height 34
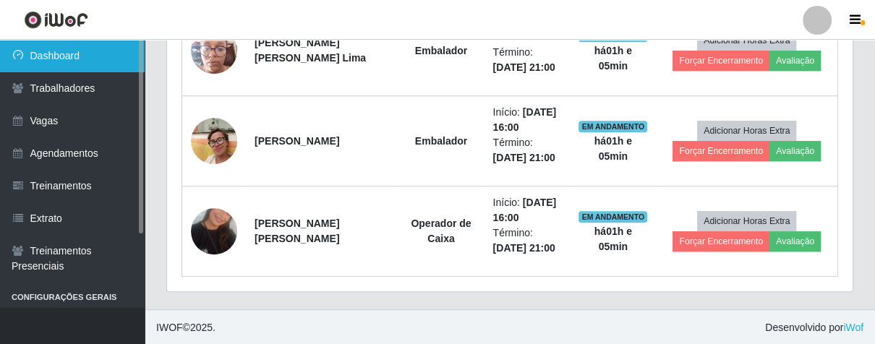
click at [95, 57] on link "Dashboard" at bounding box center [72, 56] width 145 height 33
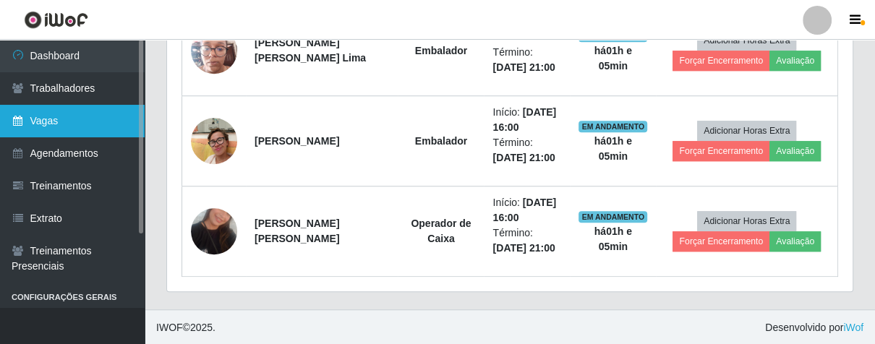
click at [64, 115] on link "Vagas" at bounding box center [72, 121] width 145 height 33
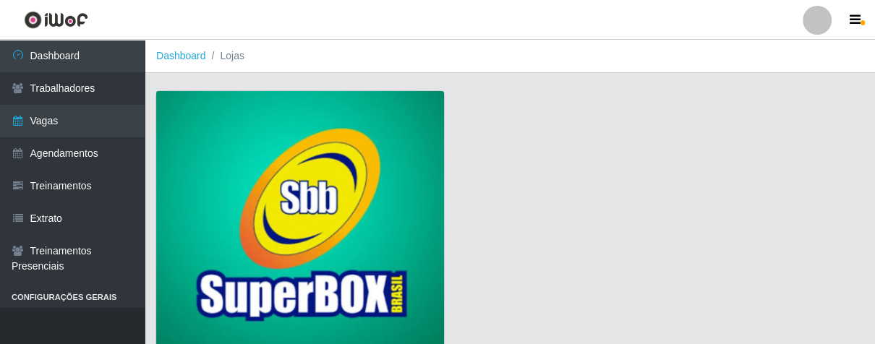
scroll to position [110, 0]
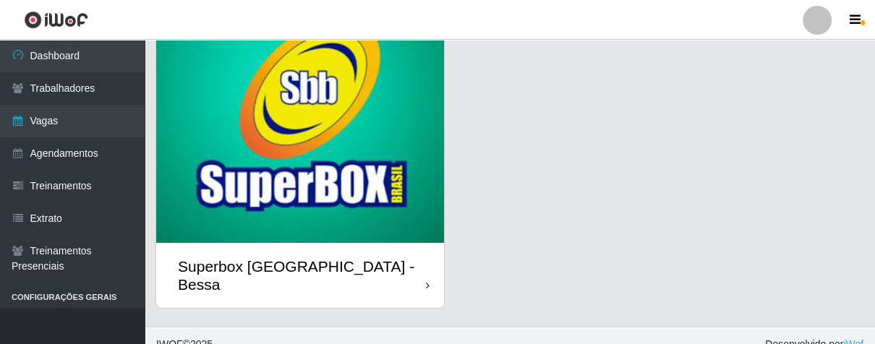
click at [418, 266] on div "Superbox [GEOGRAPHIC_DATA] - Bessa" at bounding box center [300, 275] width 288 height 65
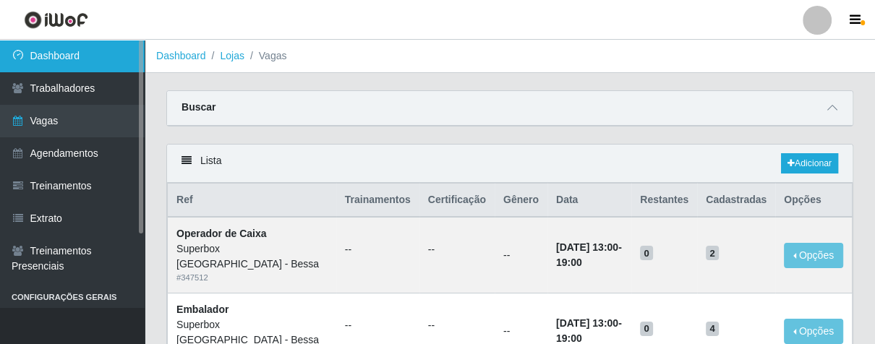
click at [100, 54] on link "Dashboard" at bounding box center [72, 56] width 145 height 33
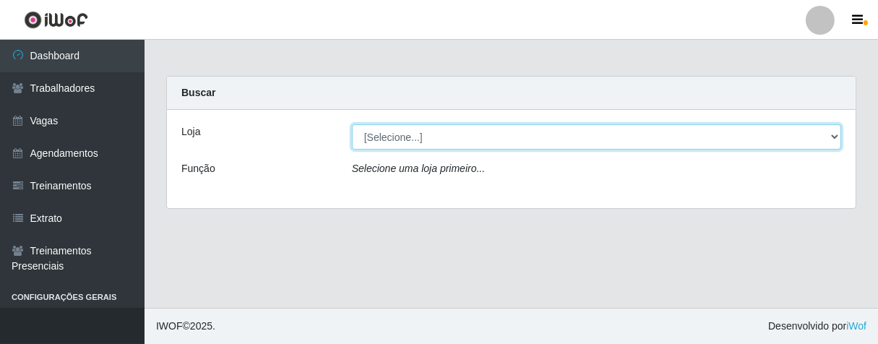
click at [417, 137] on select "[Selecione...] Superbox [GEOGRAPHIC_DATA] - Bessa" at bounding box center [596, 136] width 489 height 25
select select "206"
click at [352, 124] on select "[Selecione...] Superbox [GEOGRAPHIC_DATA] - Bessa" at bounding box center [596, 136] width 489 height 25
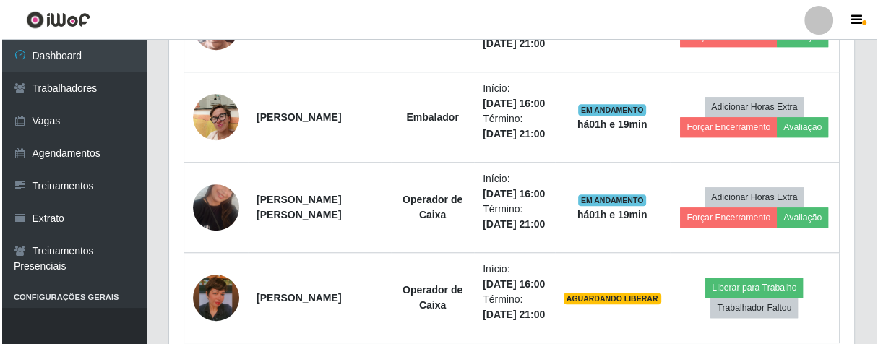
scroll to position [1081, 0]
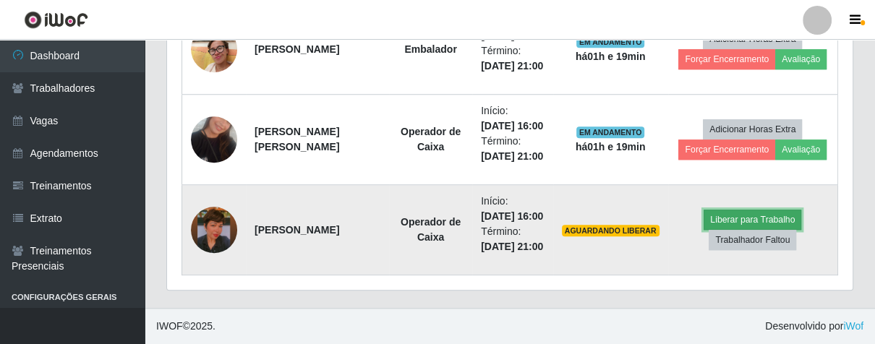
click at [734, 210] on button "Liberar para Trabalho" at bounding box center [752, 220] width 98 height 20
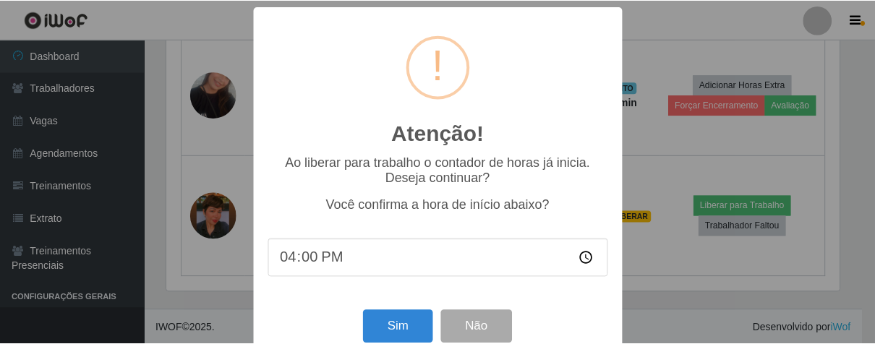
scroll to position [299, 677]
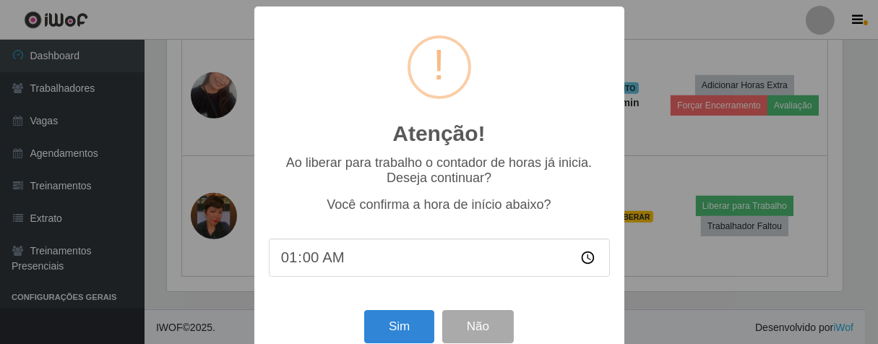
type input "17:00"
click at [402, 329] on button "Sim" at bounding box center [399, 327] width 70 height 34
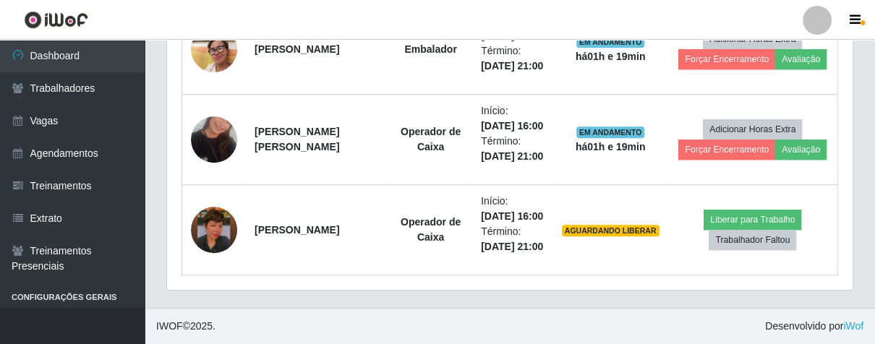
scroll to position [358, 0]
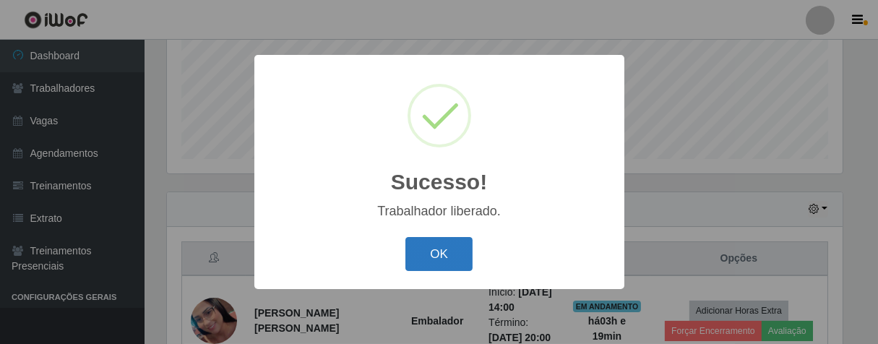
click at [437, 254] on button "OK" at bounding box center [438, 254] width 67 height 34
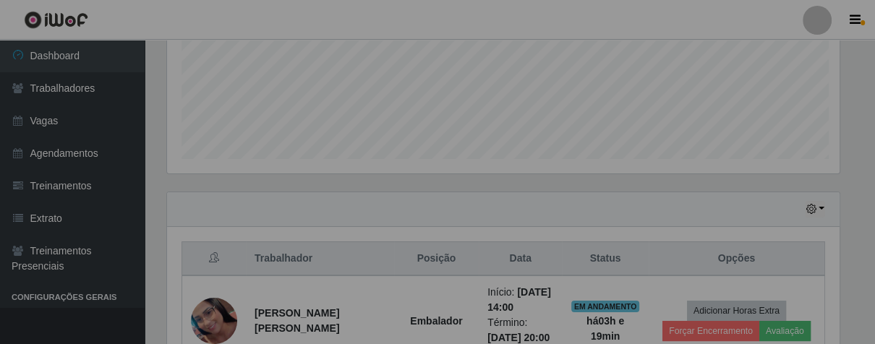
scroll to position [299, 684]
